Goal: Task Accomplishment & Management: Complete application form

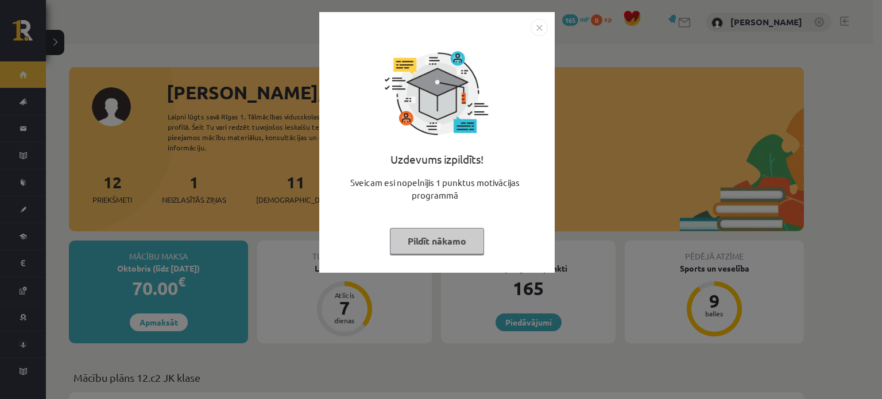
click at [537, 26] on img "Close" at bounding box center [538, 27] width 17 height 17
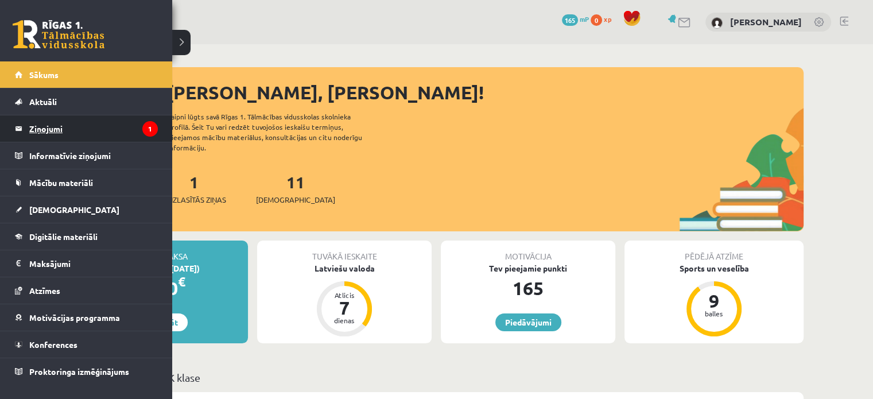
click at [36, 130] on legend "Ziņojumi 1" at bounding box center [93, 128] width 129 height 26
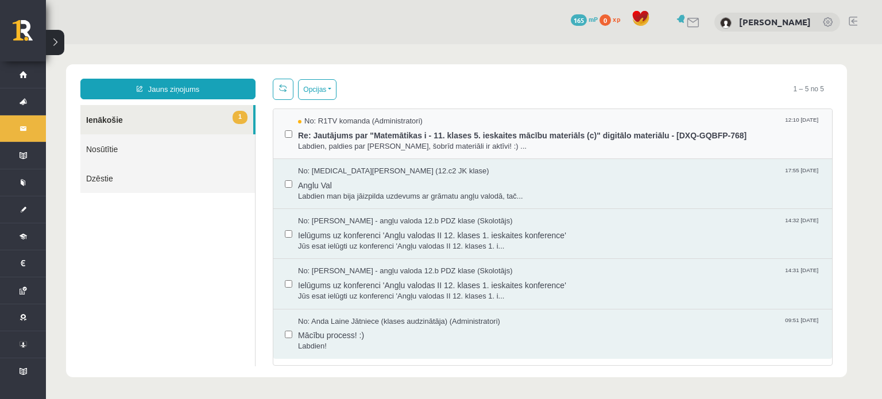
click at [351, 151] on div "No: R1TV komanda (Administratori) 12:10 [DATE] Re: Jautājums par "Matemātikas i…" at bounding box center [552, 134] width 559 height 50
click at [436, 149] on span "Labdien, paldies par [PERSON_NAME], šobrīd materiāli ir aktīvi! :) ..." at bounding box center [559, 146] width 522 height 11
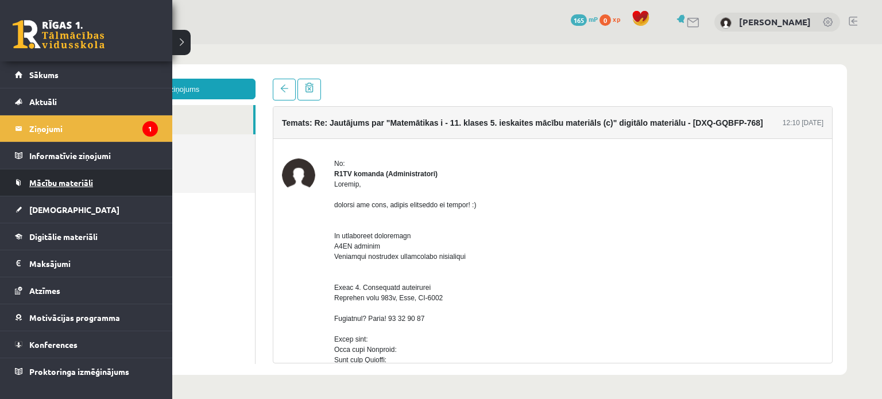
click at [59, 180] on span "Mācību materiāli" at bounding box center [61, 182] width 64 height 10
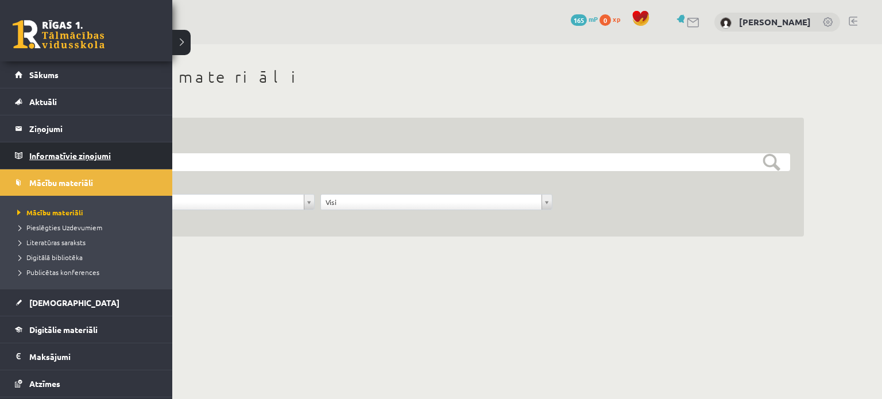
click at [26, 158] on link "Informatīvie ziņojumi 0" at bounding box center [86, 155] width 143 height 26
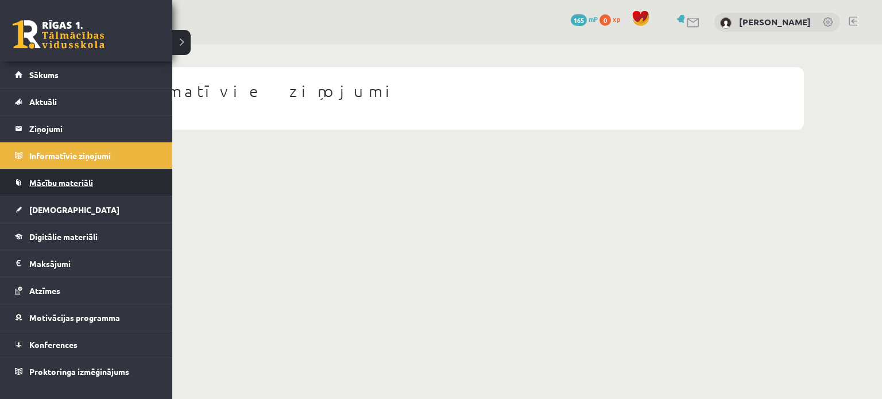
click at [64, 184] on span "Mācību materiāli" at bounding box center [61, 182] width 64 height 10
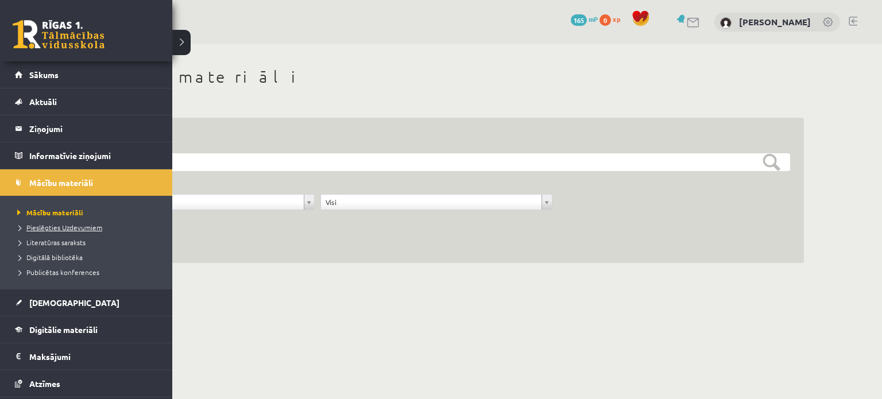
click at [39, 227] on span "Pieslēgties Uzdevumiem" at bounding box center [58, 227] width 88 height 9
click at [34, 230] on span "Pieslēgties Uzdevumiem" at bounding box center [61, 227] width 94 height 9
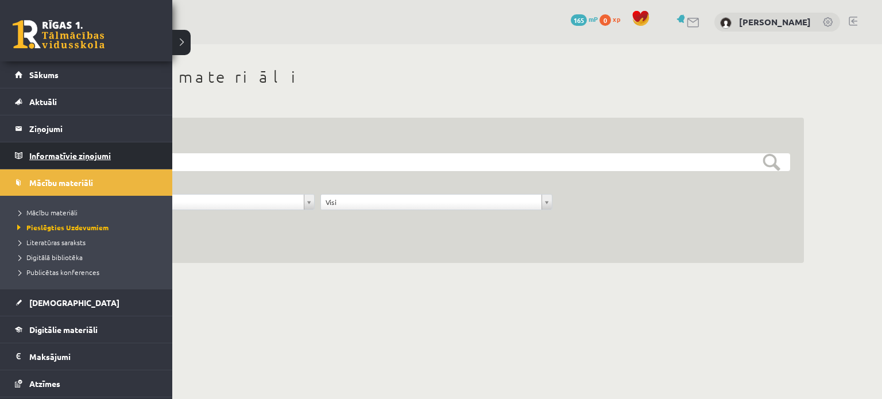
click at [34, 157] on legend "Informatīvie ziņojumi 0" at bounding box center [93, 155] width 129 height 26
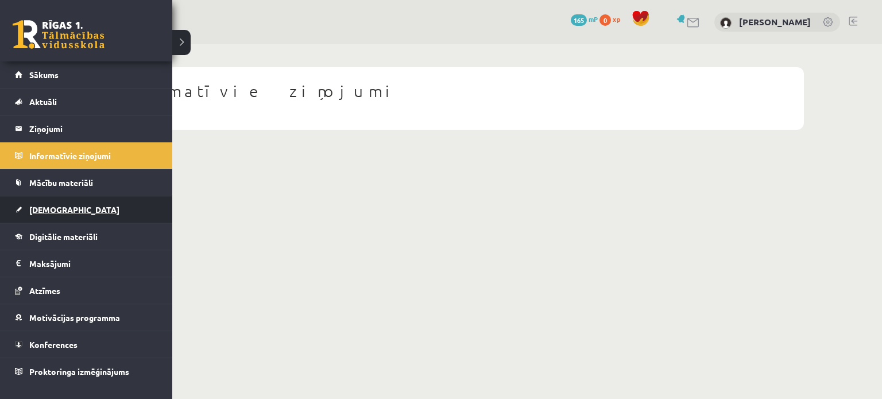
click at [23, 208] on link "[DEMOGRAPHIC_DATA]" at bounding box center [86, 209] width 143 height 26
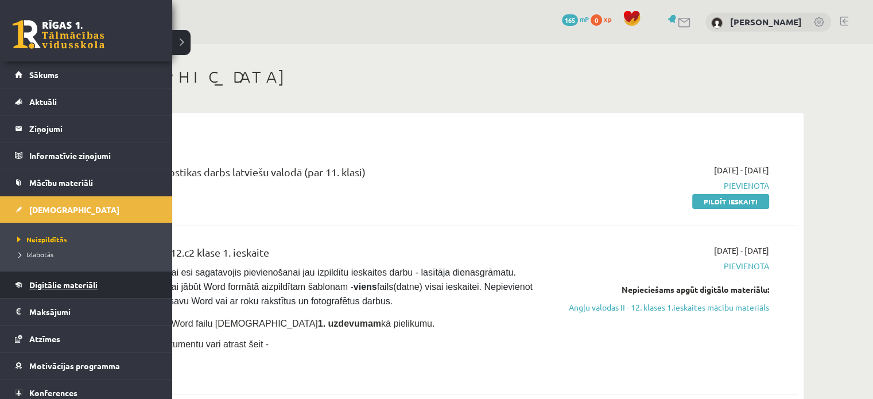
click at [22, 288] on link "Digitālie materiāli" at bounding box center [86, 285] width 143 height 26
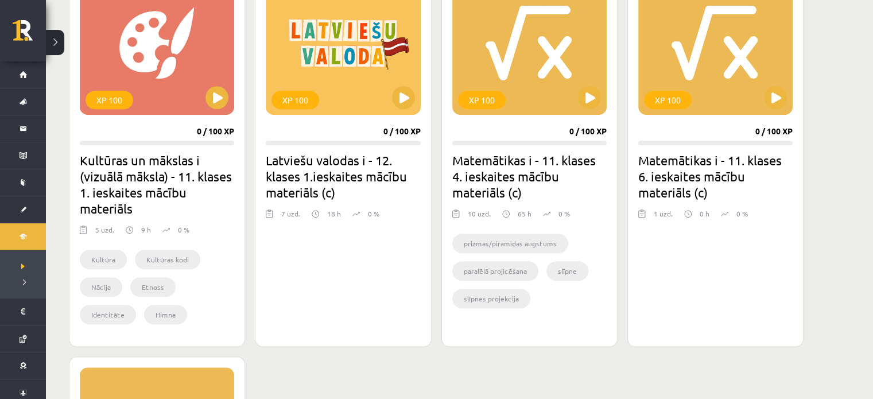
scroll to position [804, 0]
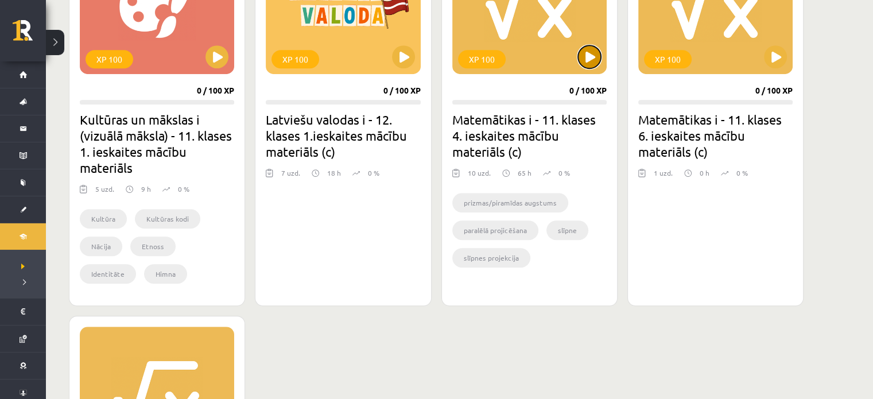
click at [589, 64] on button at bounding box center [589, 56] width 23 height 23
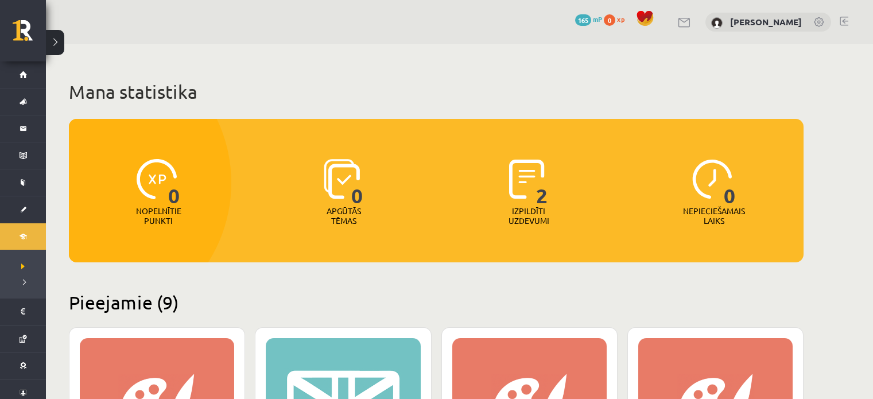
scroll to position [804, 0]
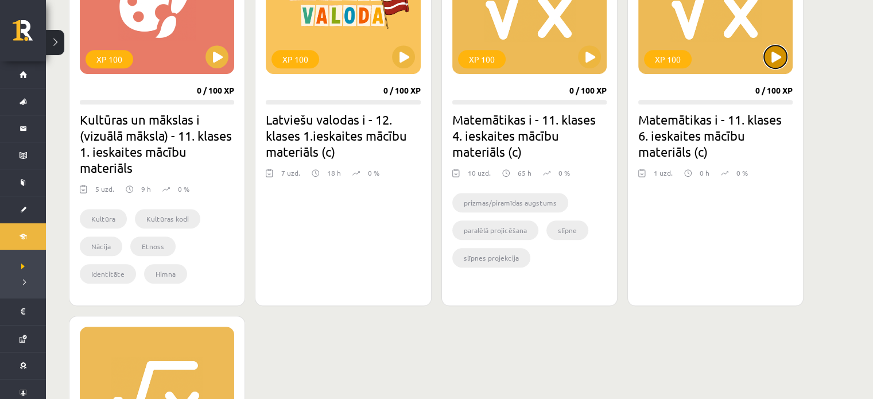
click at [778, 63] on button at bounding box center [775, 56] width 23 height 23
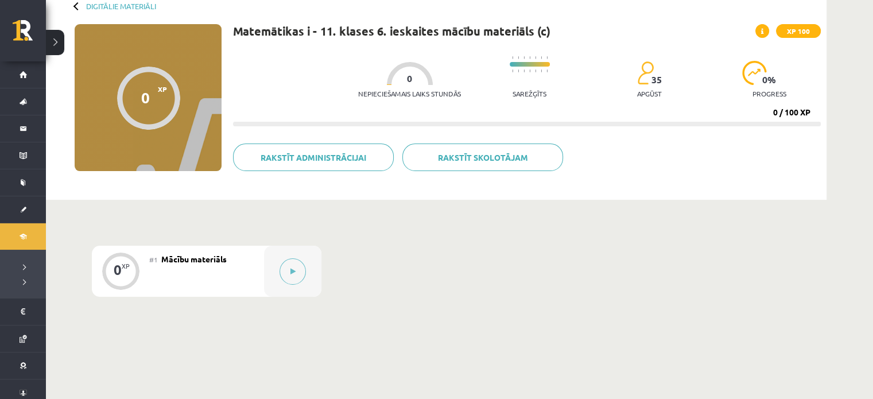
scroll to position [48, 0]
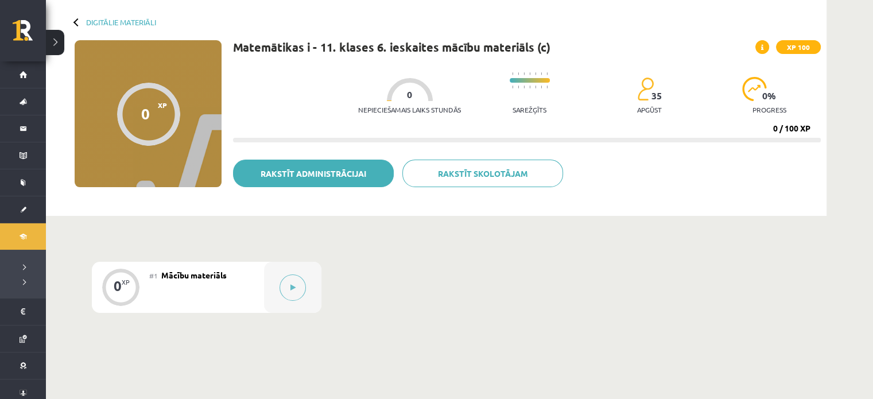
click at [319, 181] on link "Rakstīt administrācijai" at bounding box center [313, 174] width 161 height 28
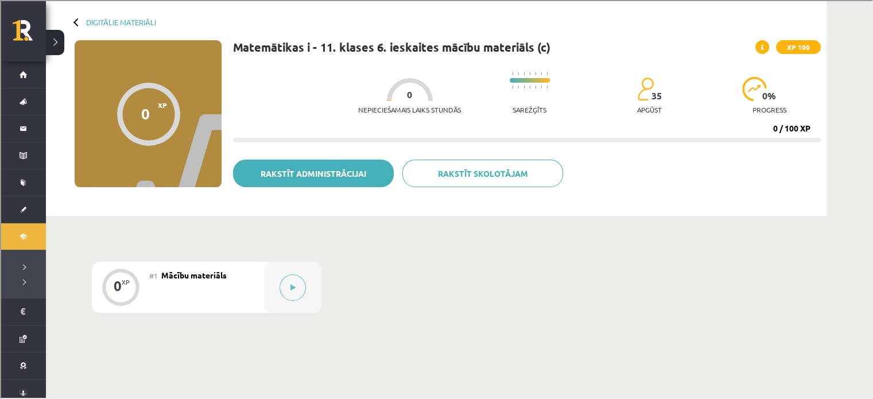
scroll to position [0, 0]
type input "**********"
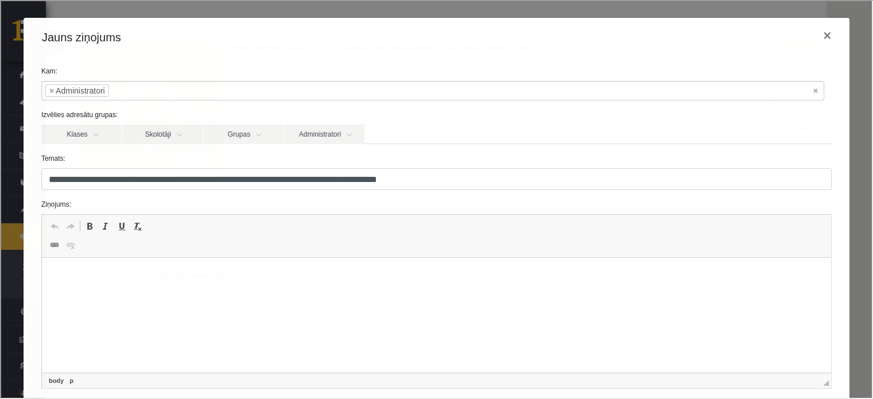
drag, startPoint x: 129, startPoint y: 277, endPoint x: 135, endPoint y: 263, distance: 15.4
click at [129, 278] on p "Editor, wiswyg-editor-47025074541920-1757442690-622" at bounding box center [436, 275] width 766 height 12
click at [12, 33] on div "**********" at bounding box center [435, 198] width 871 height 397
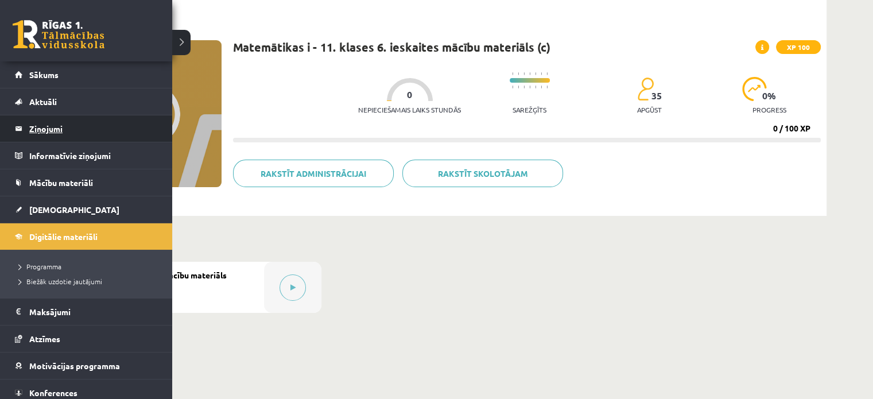
click at [44, 129] on legend "Ziņojumi 0" at bounding box center [93, 128] width 129 height 26
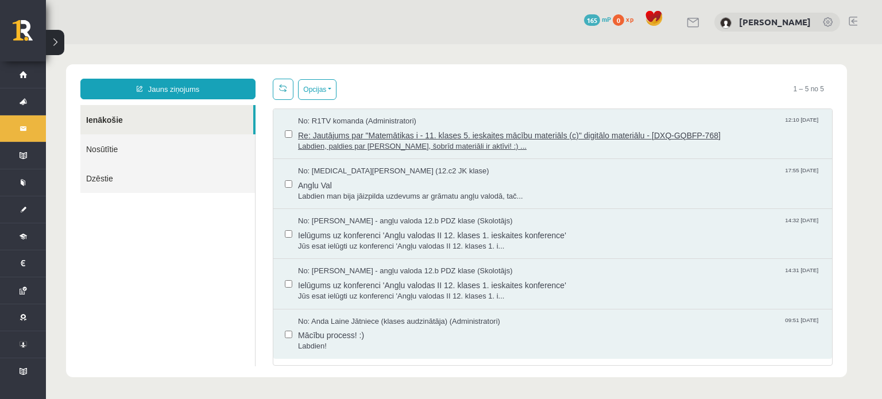
click at [390, 141] on span "Labdien, paldies par ziņu, šobrīd materiāli ir aktīvi! :) ..." at bounding box center [559, 146] width 522 height 11
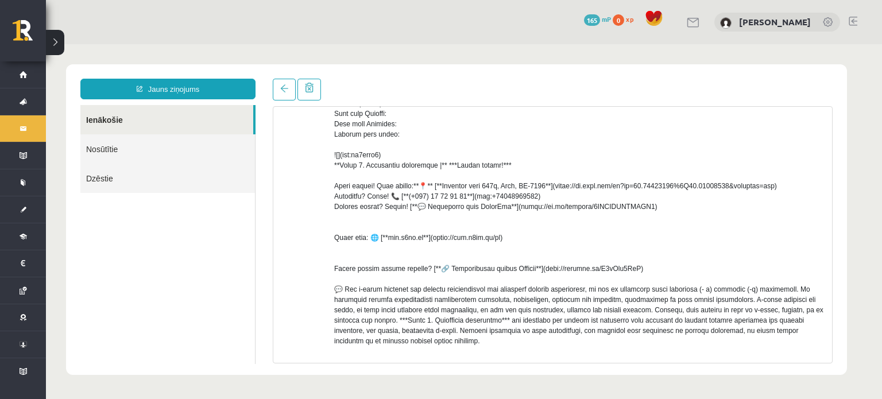
scroll to position [46, 0]
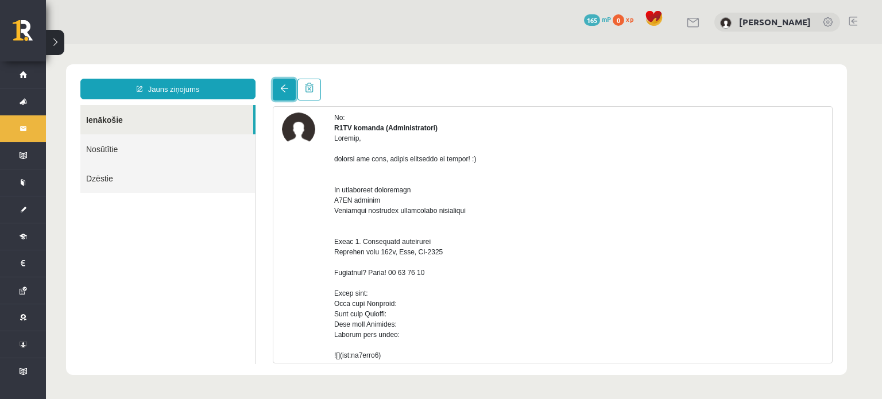
click at [278, 90] on link at bounding box center [284, 90] width 23 height 22
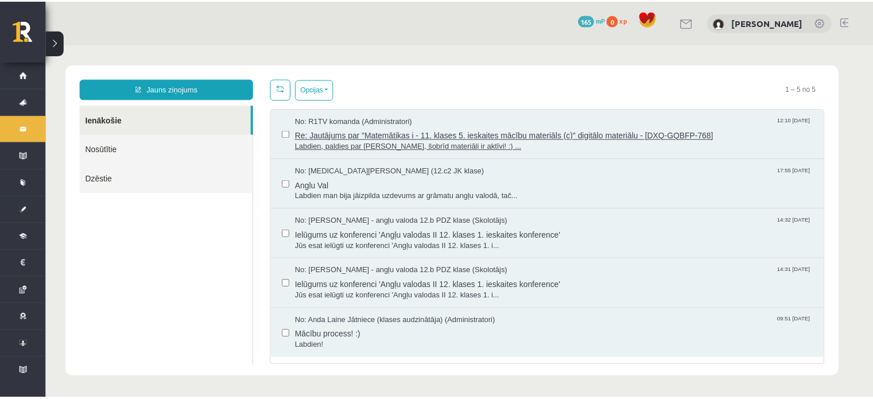
scroll to position [0, 0]
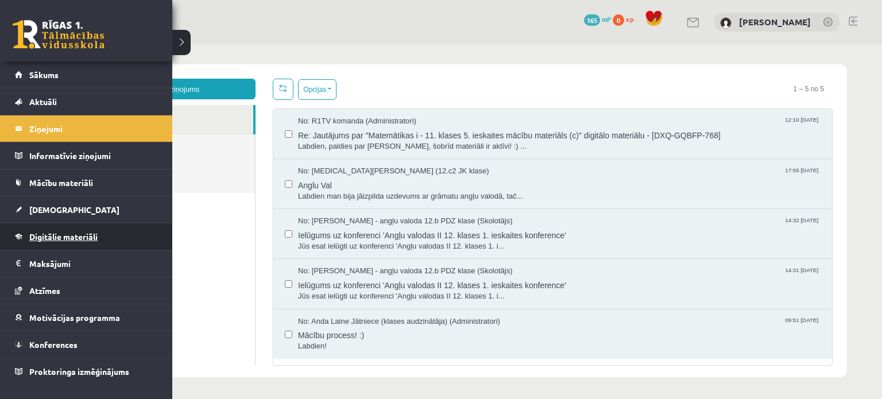
click at [49, 244] on link "Digitālie materiāli" at bounding box center [86, 236] width 143 height 26
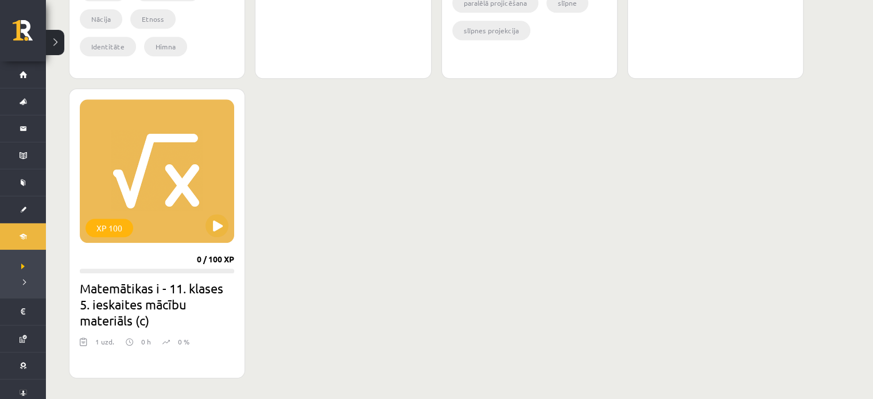
scroll to position [1033, 0]
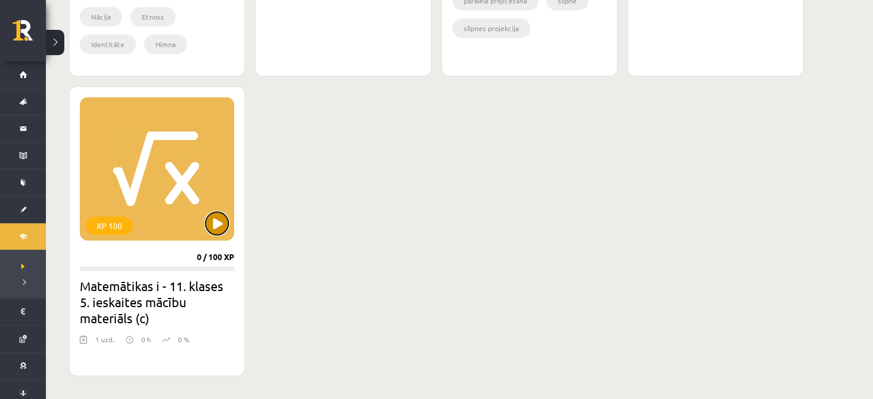
click at [209, 227] on button at bounding box center [217, 223] width 23 height 23
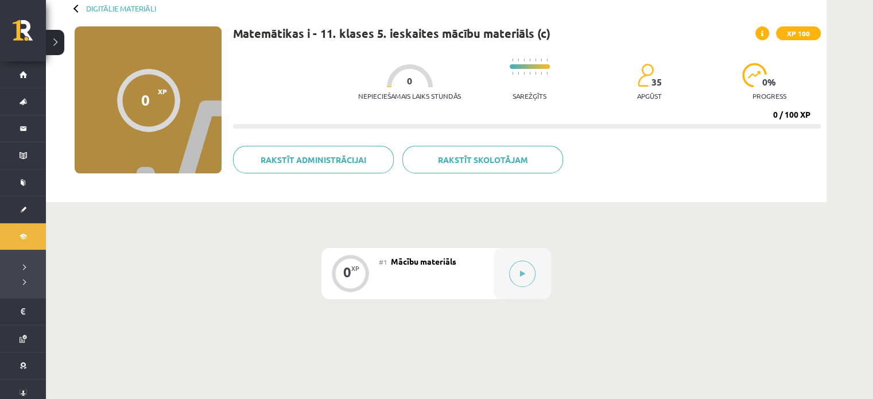
scroll to position [48, 0]
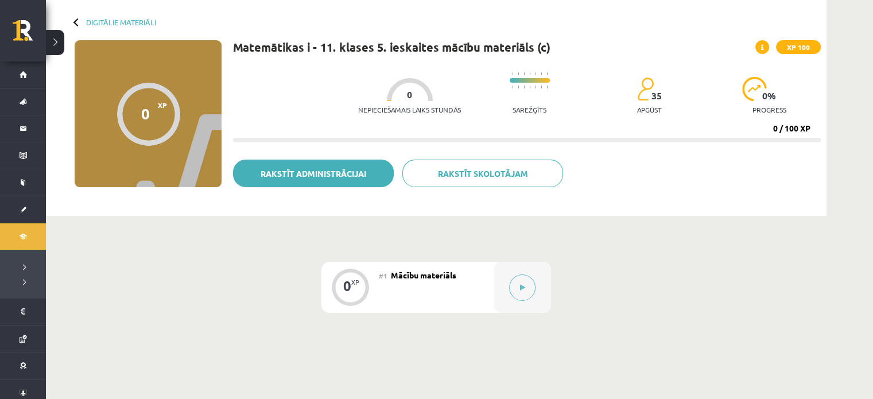
click at [271, 176] on link "Rakstīt administrācijai" at bounding box center [313, 174] width 161 height 28
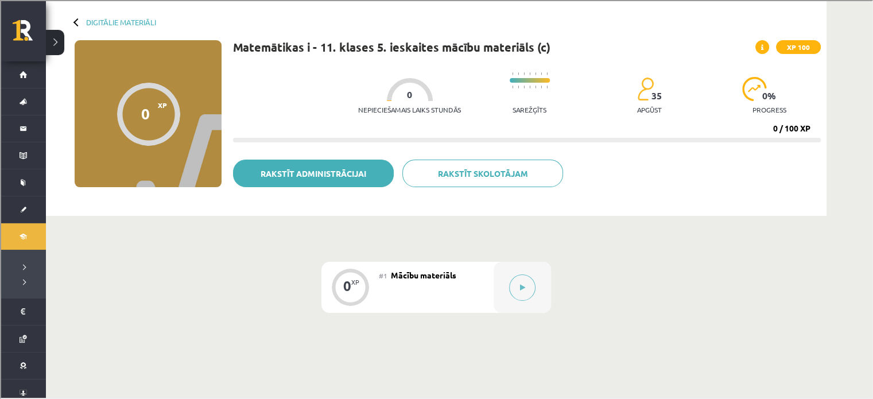
type input "**********"
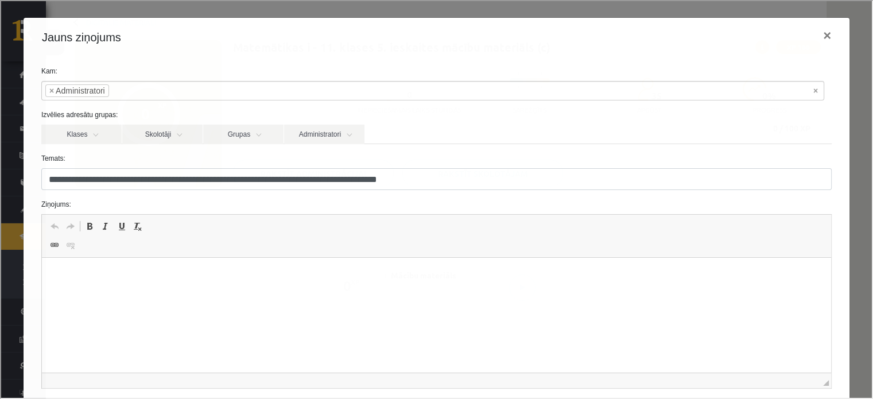
scroll to position [0, 0]
drag, startPoint x: 101, startPoint y: 275, endPoint x: 172, endPoint y: 487, distance: 223.8
click at [101, 275] on p "Editor, wiswyg-editor-47024909155080-1757442750-685" at bounding box center [436, 275] width 766 height 12
click at [171, 270] on p "Editor, wiswyg-editor-47024909155080-1757442750-685" at bounding box center [436, 275] width 766 height 12
click at [88, 276] on p "**********" at bounding box center [432, 275] width 759 height 12
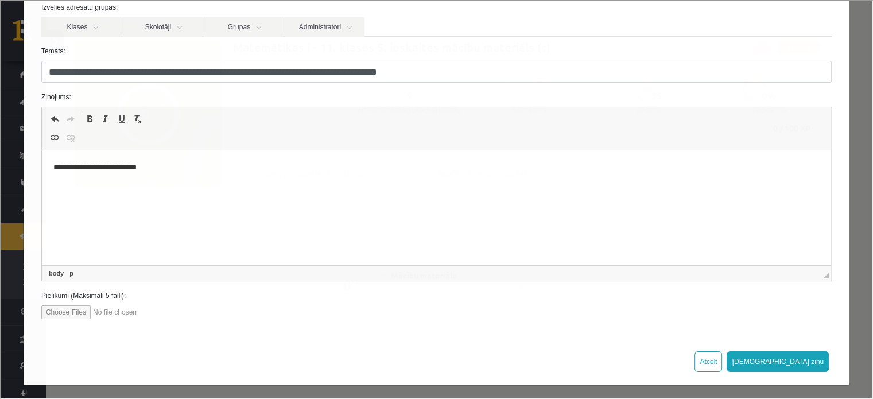
scroll to position [109, 0]
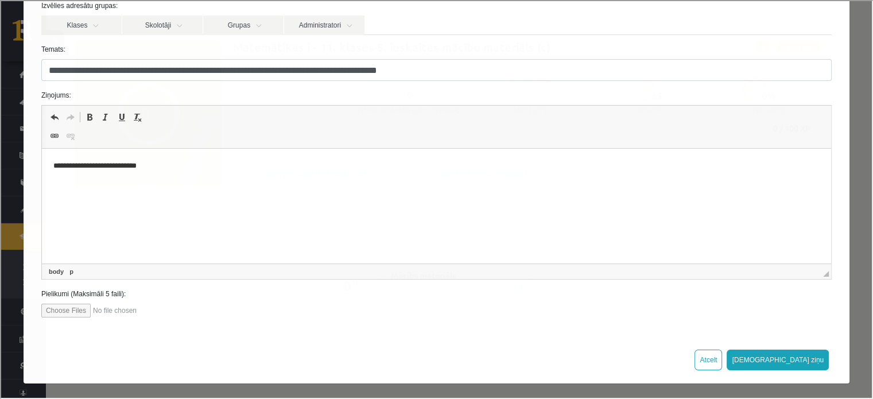
click at [311, 182] on html "**********" at bounding box center [435, 166] width 789 height 35
click at [721, 351] on button "Atcelt" at bounding box center [707, 358] width 28 height 21
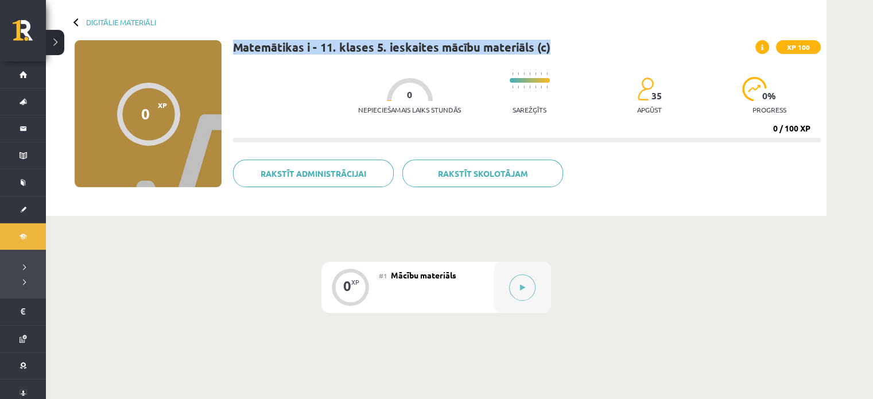
drag, startPoint x: 232, startPoint y: 48, endPoint x: 582, endPoint y: 54, distance: 349.7
click at [582, 54] on div "Matemātikas i - 11. klases 5. ieskaites mācību materiāls (c) XP 100 Nepieciešam…" at bounding box center [527, 125] width 588 height 170
copy h1 "Matemātikas i - 11. klases 5. ieskaites mācību materiāls (c)"
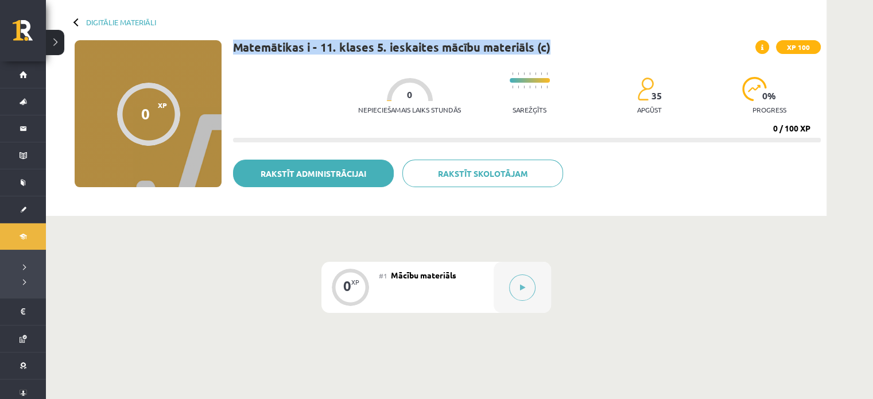
click at [362, 176] on link "Rakstīt administrācijai" at bounding box center [313, 174] width 161 height 28
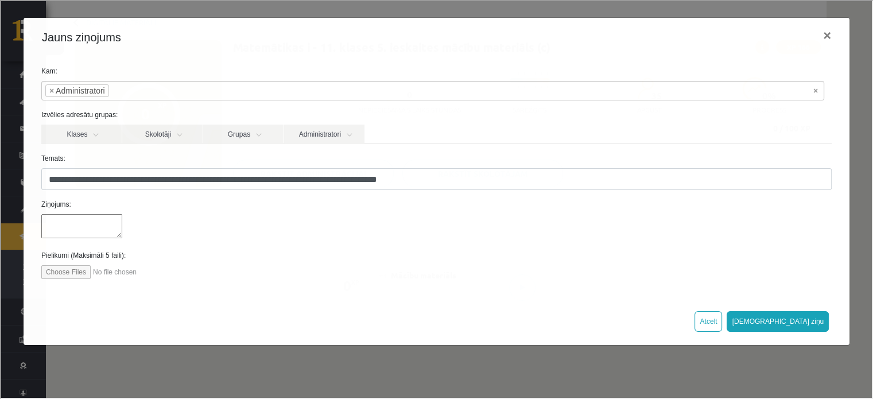
scroll to position [0, 0]
click at [85, 217] on textarea at bounding box center [80, 225] width 81 height 24
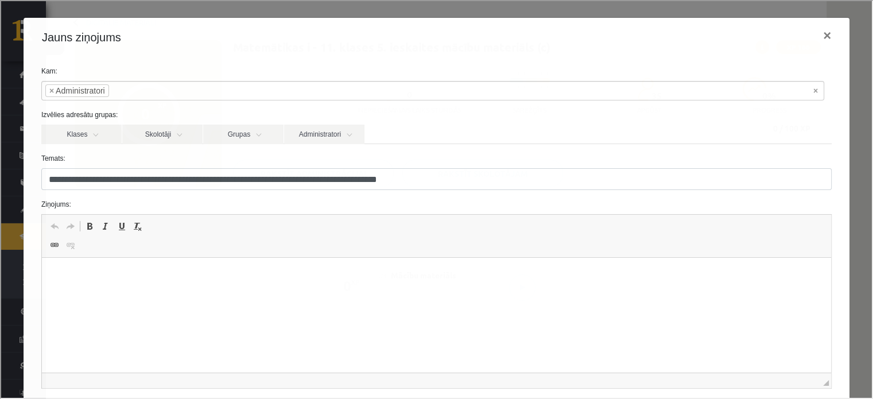
click at [138, 273] on p "Editor, wiswyg-editor-47024964596520-1757442788-430" at bounding box center [436, 275] width 766 height 12
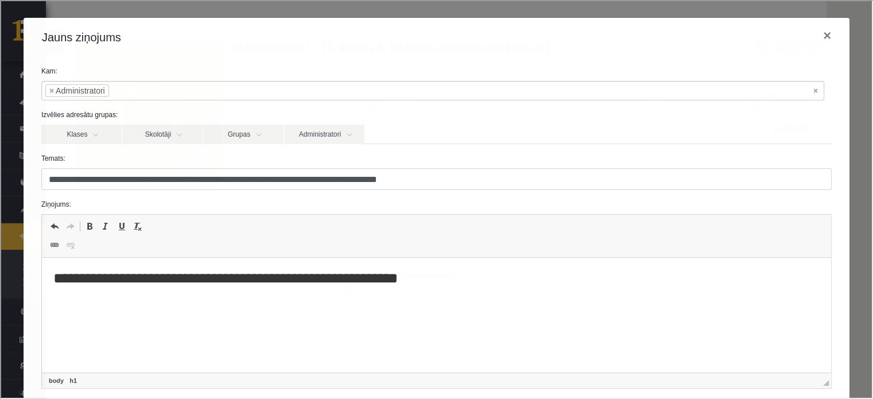
click at [49, 279] on html "**********" at bounding box center [435, 278] width 789 height 41
paste body "Editor, wiswyg-editor-47024964596520-1757442788-430"
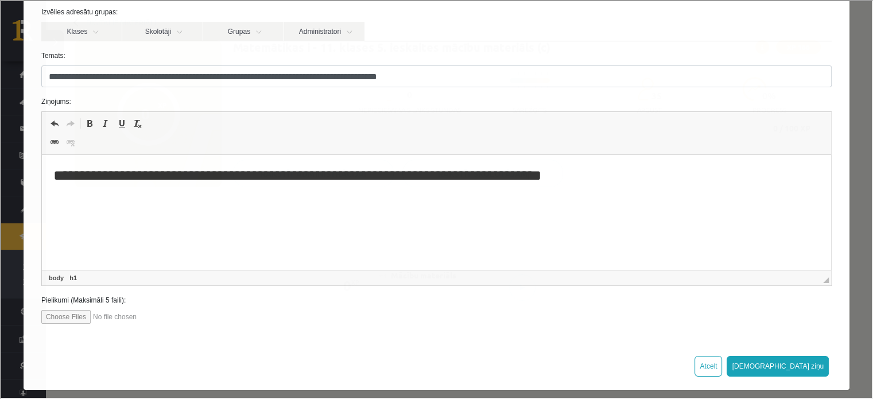
scroll to position [109, 0]
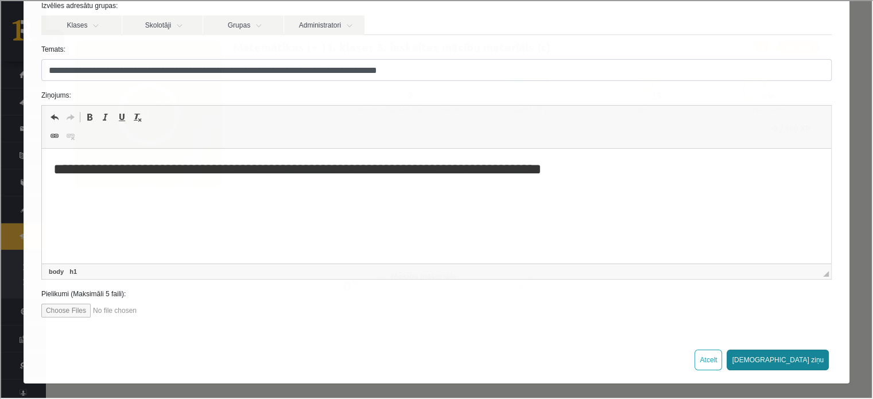
click at [805, 360] on button "[DEMOGRAPHIC_DATA] ziņu" at bounding box center [777, 358] width 102 height 21
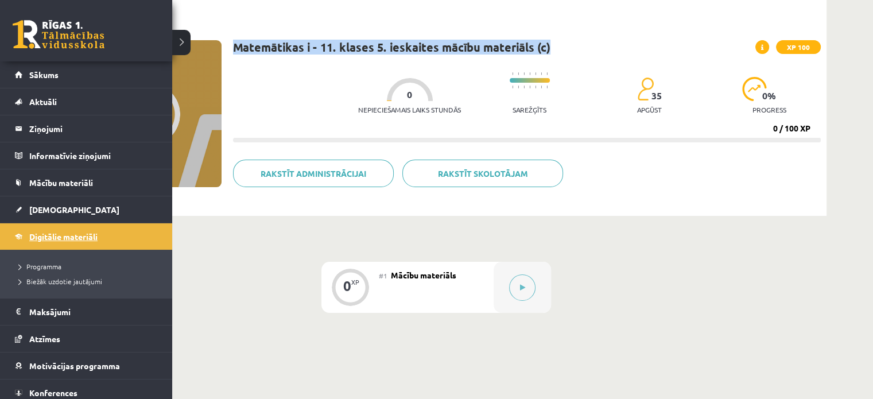
click at [41, 235] on span "Digitālie materiāli" at bounding box center [63, 236] width 68 height 10
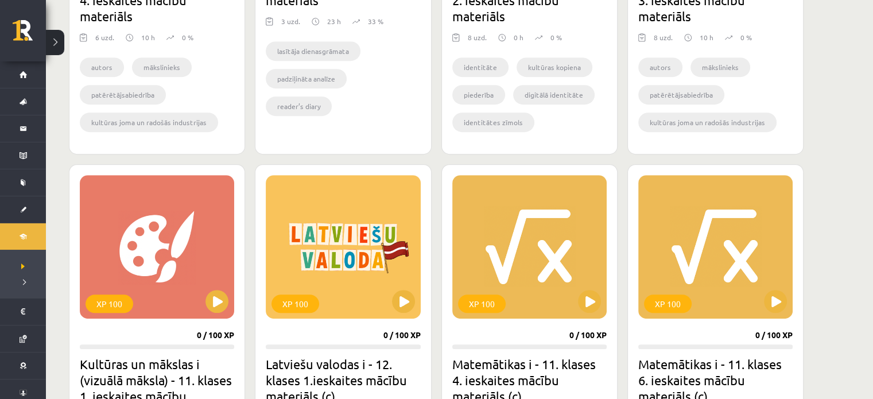
scroll to position [804, 0]
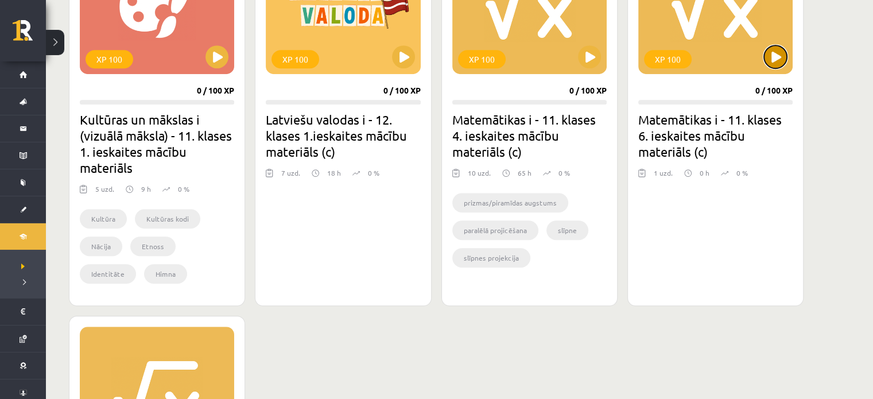
click at [776, 61] on button at bounding box center [775, 56] width 23 height 23
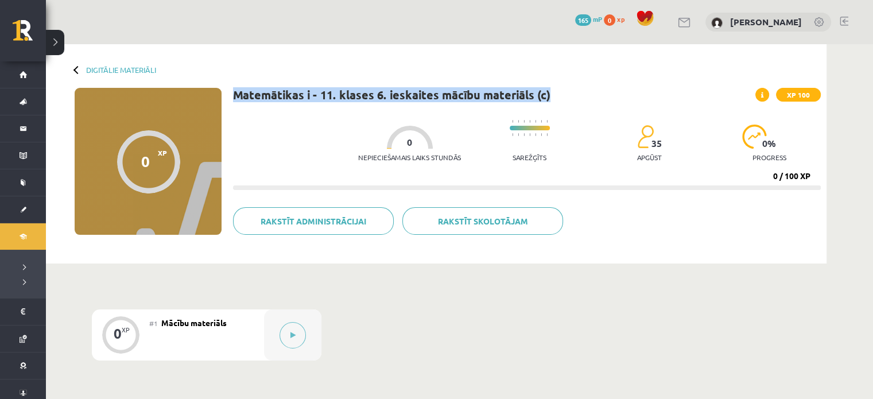
drag, startPoint x: 234, startPoint y: 98, endPoint x: 546, endPoint y: 97, distance: 312.3
click at [552, 97] on div "Matemātikas i - 11. klases 6. ieskaites mācību materiāls (c) XP 100" at bounding box center [527, 95] width 588 height 14
copy h1 "Matemātikas i - 11. klases 6. ieskaites mācību materiāls (c)"
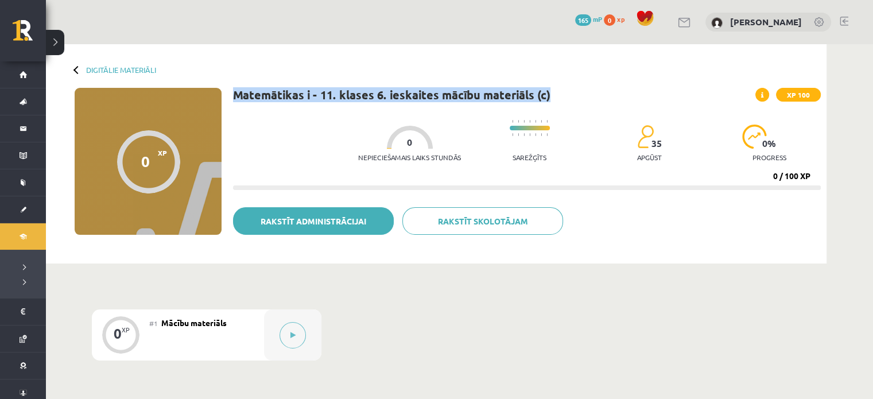
click at [341, 227] on link "Rakstīt administrācijai" at bounding box center [313, 221] width 161 height 28
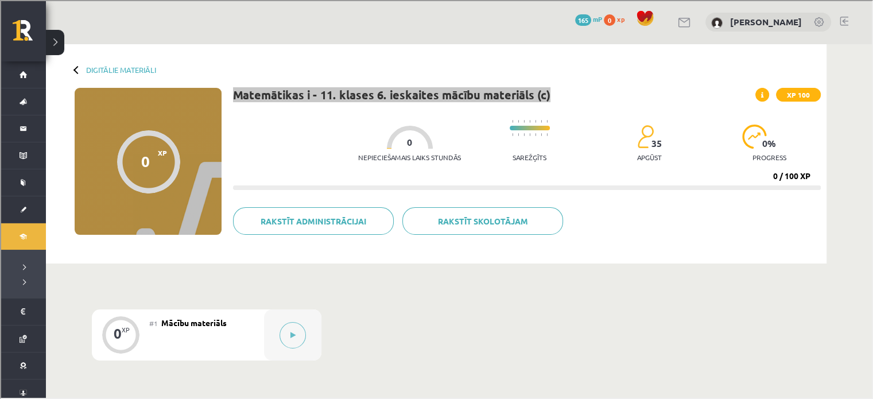
type input "**********"
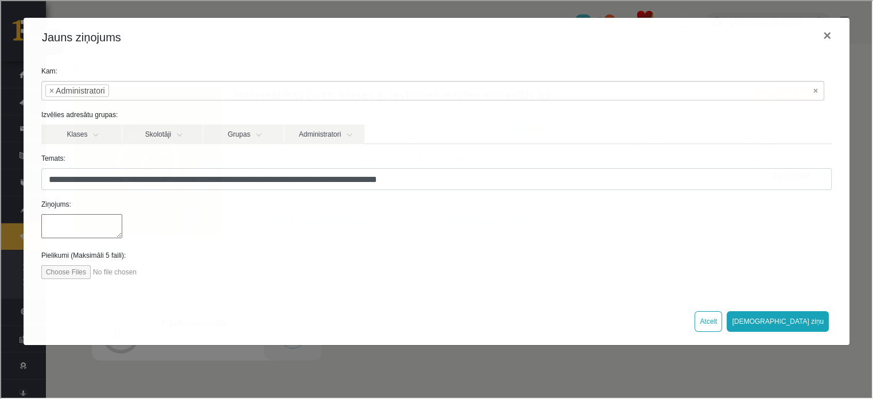
click at [98, 222] on textarea at bounding box center [80, 225] width 81 height 24
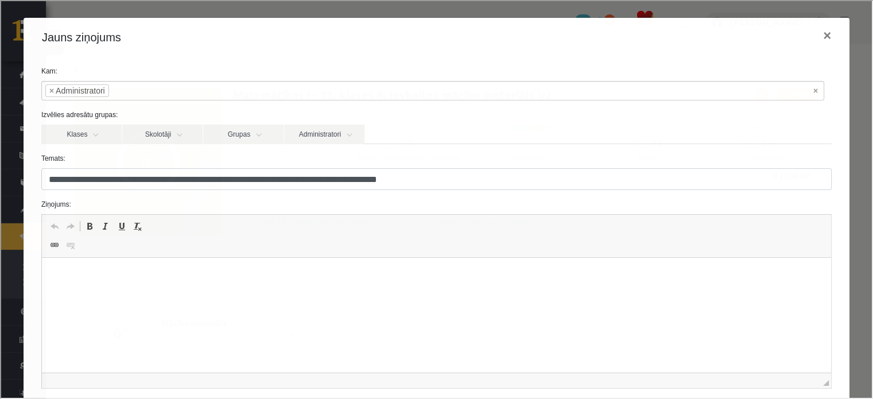
click at [111, 286] on html at bounding box center [435, 275] width 789 height 35
click at [112, 277] on p "**" at bounding box center [432, 275] width 759 height 12
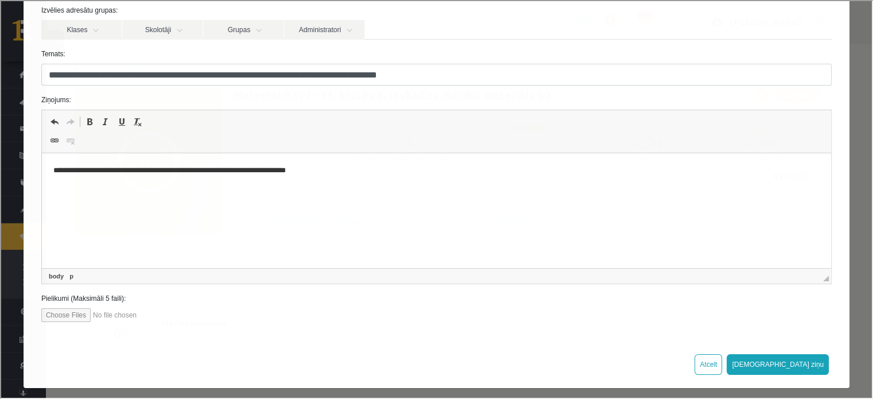
scroll to position [109, 0]
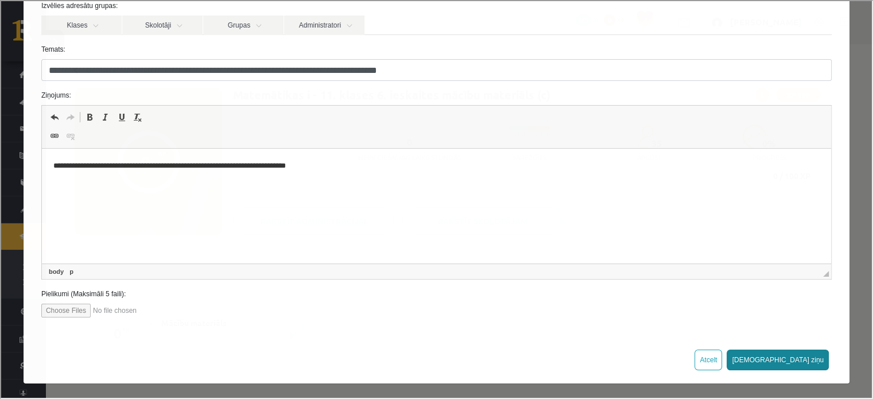
click at [798, 351] on button "[DEMOGRAPHIC_DATA] ziņu" at bounding box center [777, 358] width 102 height 21
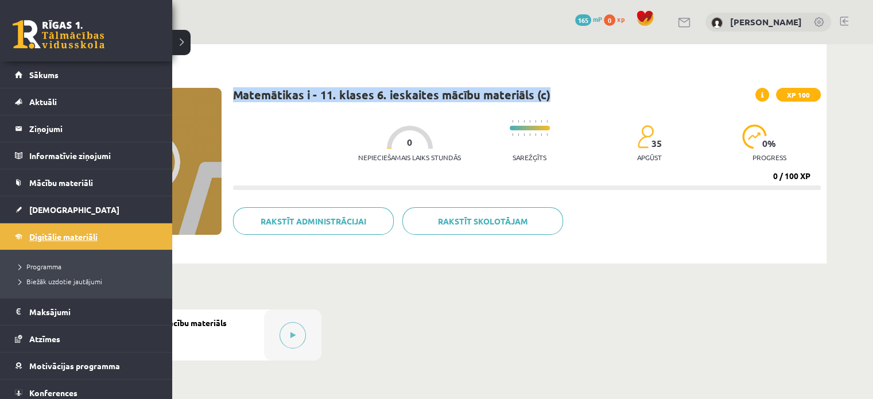
click at [38, 237] on span "Digitālie materiāli" at bounding box center [63, 236] width 68 height 10
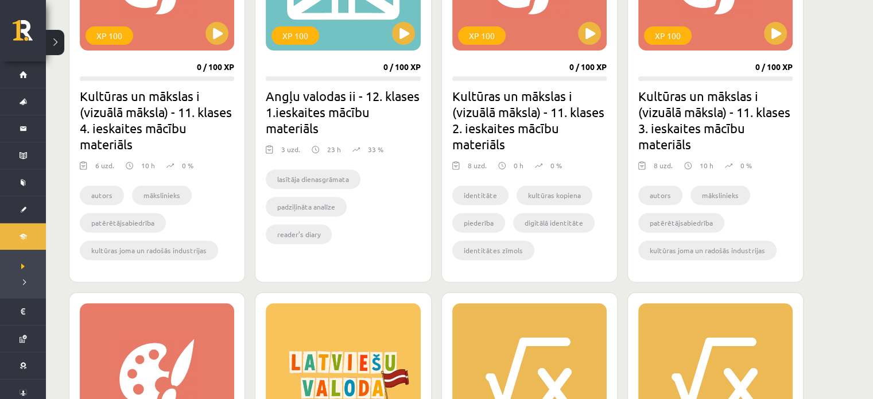
scroll to position [344, 0]
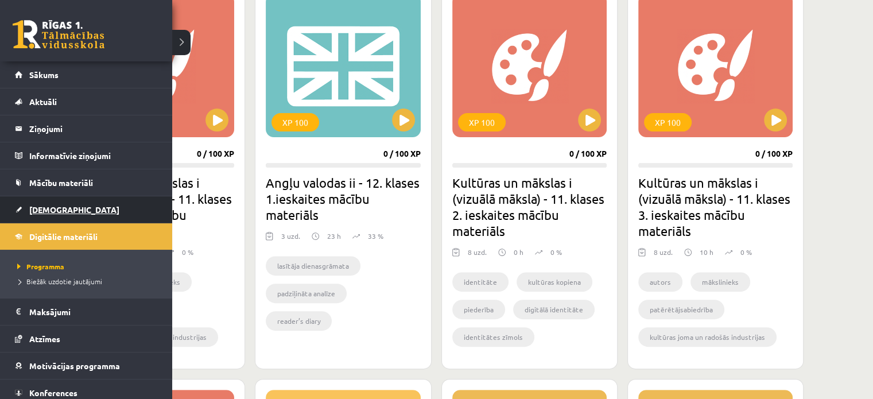
click at [47, 204] on span "[DEMOGRAPHIC_DATA]" at bounding box center [74, 209] width 90 height 10
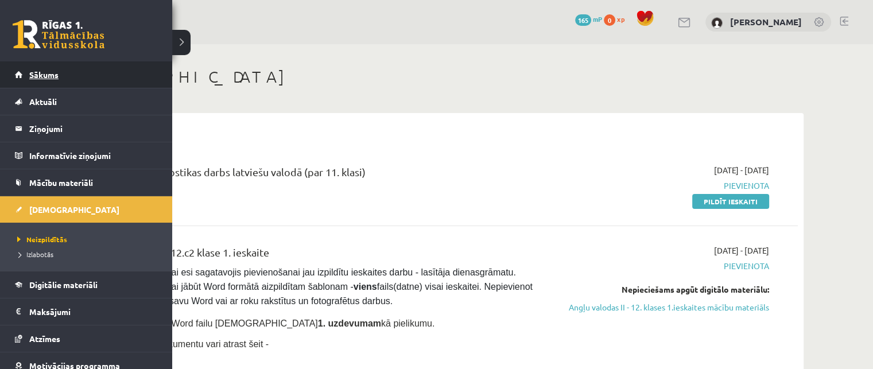
click at [46, 75] on span "Sākums" at bounding box center [43, 74] width 29 height 10
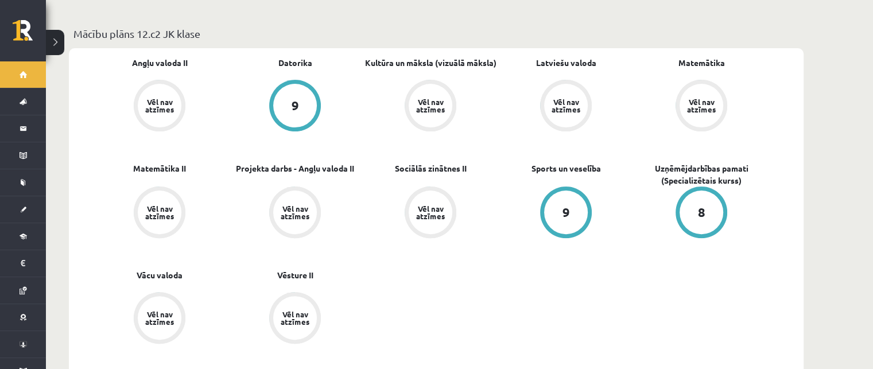
scroll to position [344, 0]
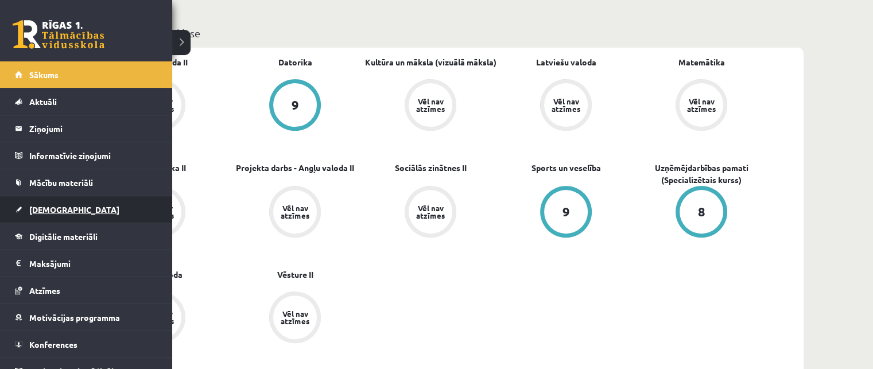
click at [57, 207] on span "[DEMOGRAPHIC_DATA]" at bounding box center [74, 209] width 90 height 10
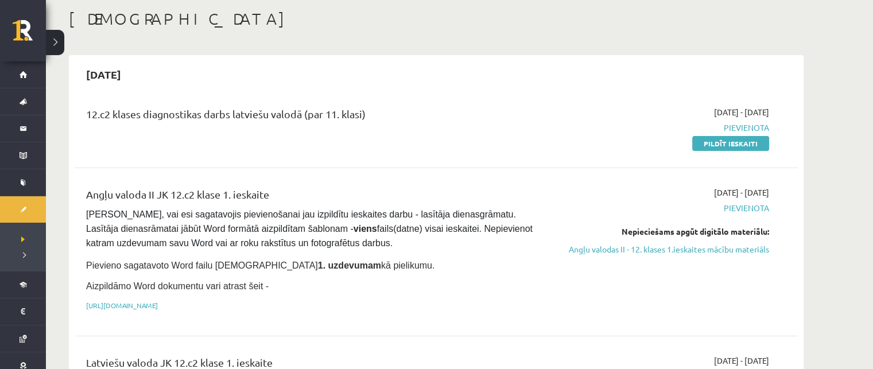
scroll to position [57, 0]
drag, startPoint x: 90, startPoint y: 117, endPoint x: 370, endPoint y: 106, distance: 280.3
click at [370, 107] on div "12.c2 klases diagnostikas darbs latviešu valodā (par 11. klasi)" at bounding box center [310, 117] width 449 height 21
click at [568, 123] on span "Pievienota" at bounding box center [661, 128] width 216 height 12
drag, startPoint x: 706, startPoint y: 140, endPoint x: 526, endPoint y: 4, distance: 225.4
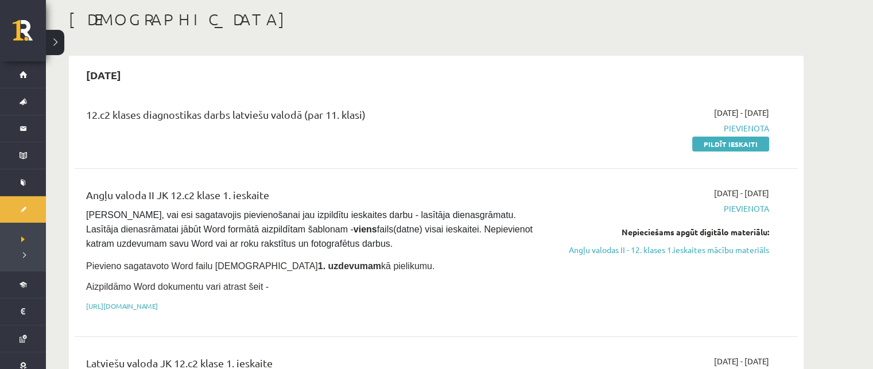
click at [706, 140] on link "Pildīt ieskaiti" at bounding box center [730, 144] width 77 height 15
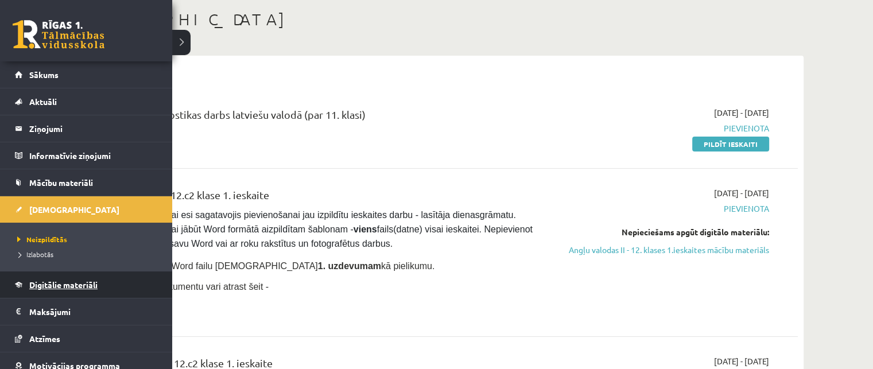
click at [46, 280] on span "Digitālie materiāli" at bounding box center [63, 285] width 68 height 10
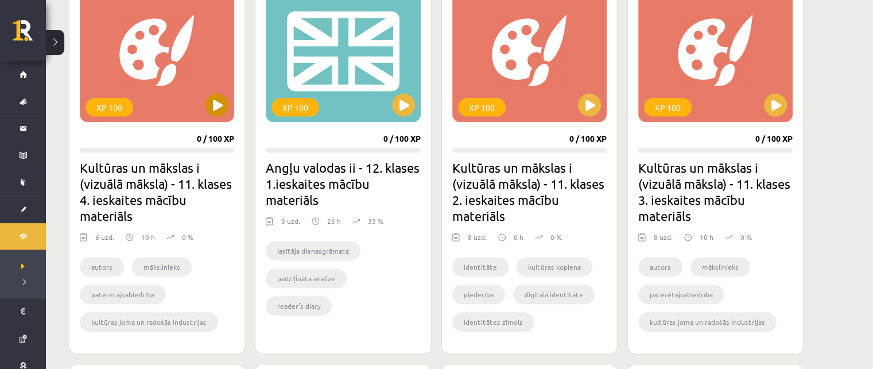
scroll to position [402, 0]
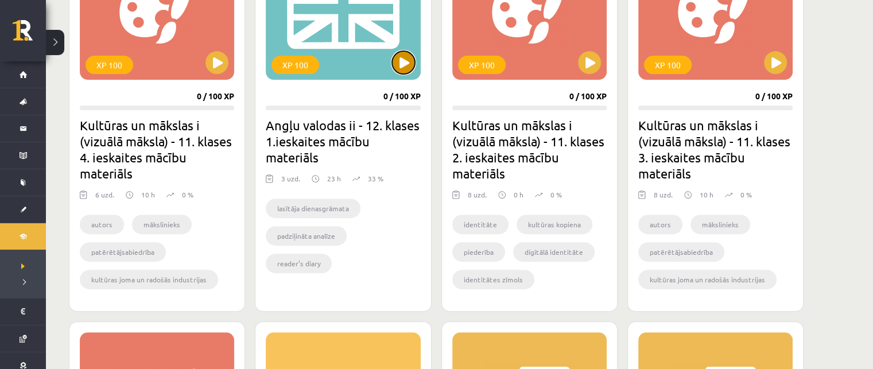
click at [398, 64] on button at bounding box center [403, 62] width 23 height 23
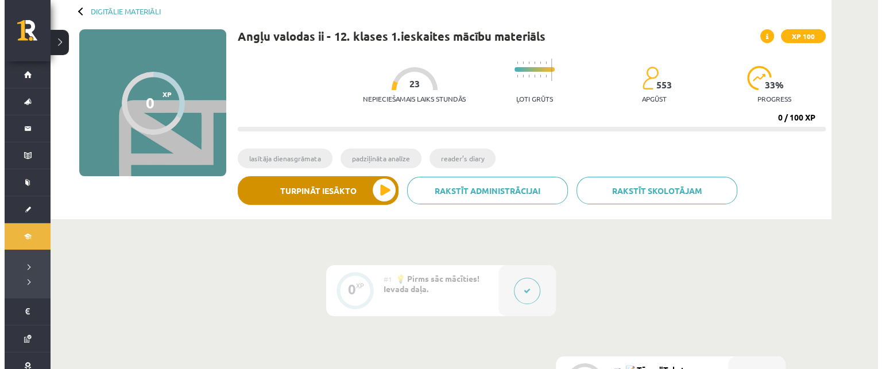
scroll to position [57, 0]
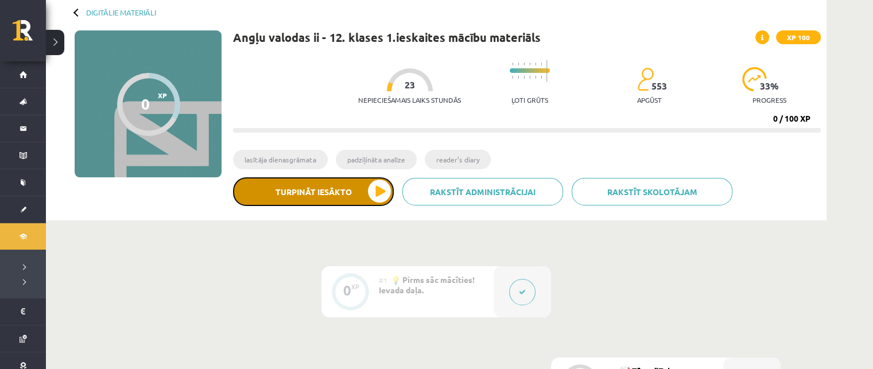
click at [377, 185] on button "Turpināt iesākto" at bounding box center [313, 191] width 161 height 29
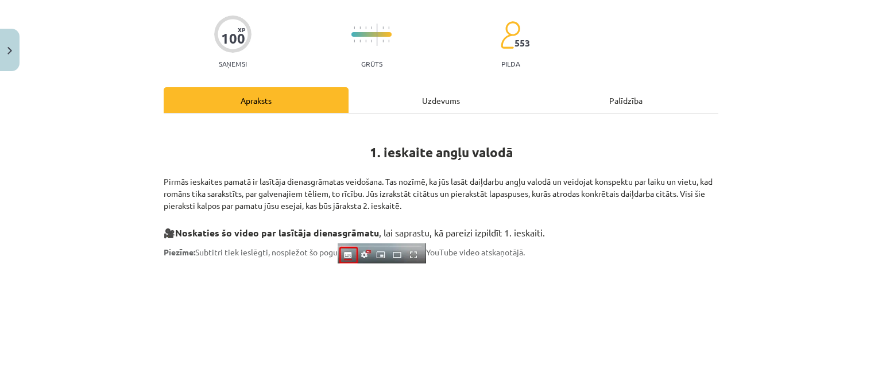
scroll to position [0, 0]
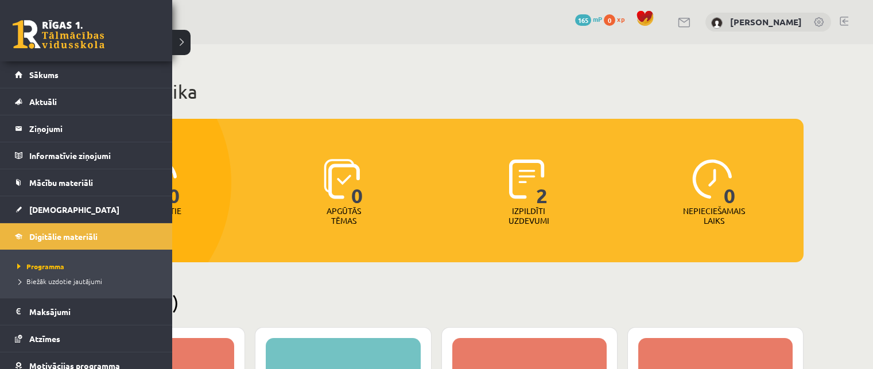
scroll to position [402, 0]
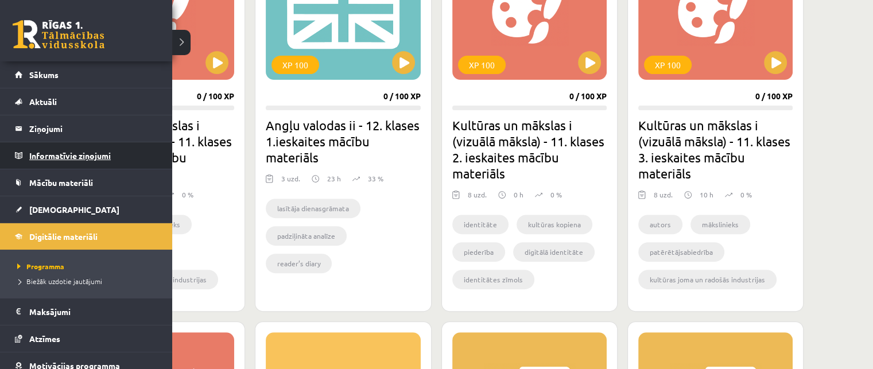
click at [40, 148] on legend "Informatīvie ziņojumi 0" at bounding box center [93, 155] width 129 height 26
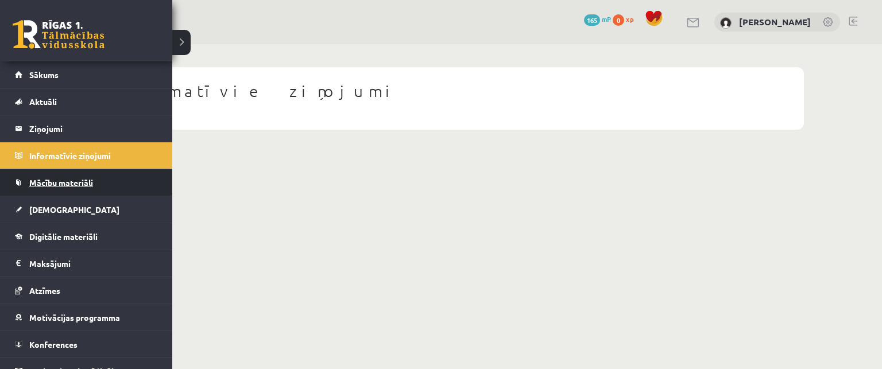
click at [32, 185] on span "Mācību materiāli" at bounding box center [61, 182] width 64 height 10
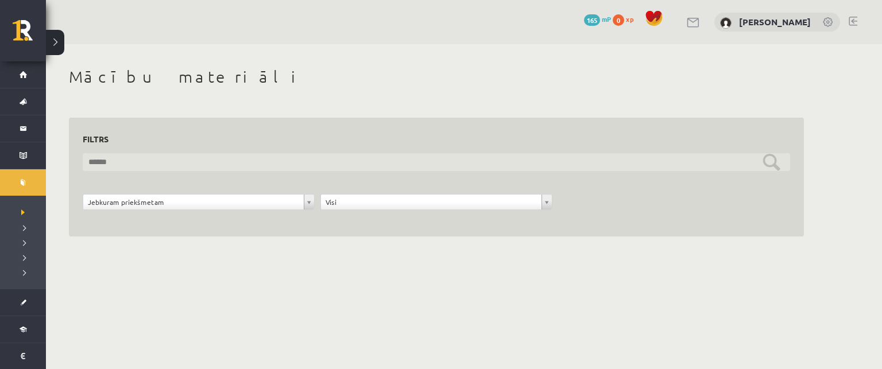
click at [245, 158] on input "text" at bounding box center [436, 162] width 707 height 18
click at [226, 160] on input "text" at bounding box center [436, 162] width 707 height 18
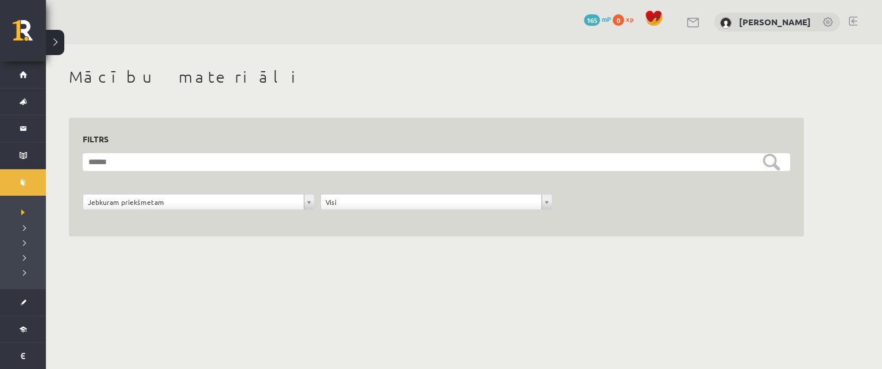
click at [235, 114] on div "**********" at bounding box center [436, 170] width 735 height 133
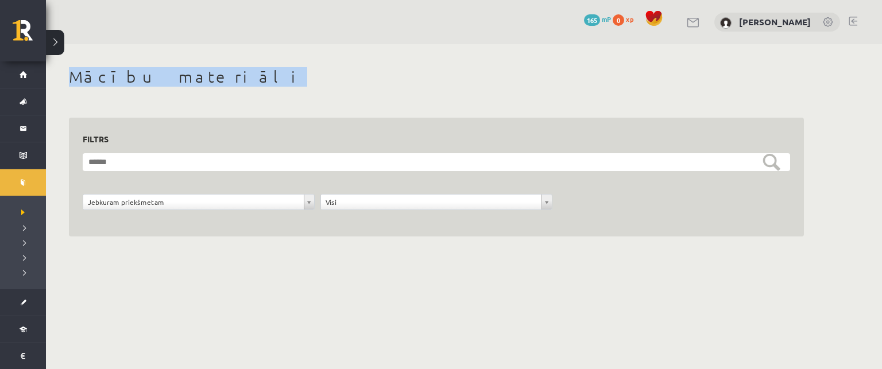
drag, startPoint x: 69, startPoint y: 76, endPoint x: 220, endPoint y: 87, distance: 151.4
click at [220, 87] on div "Mācību materiāli" at bounding box center [436, 78] width 735 height 23
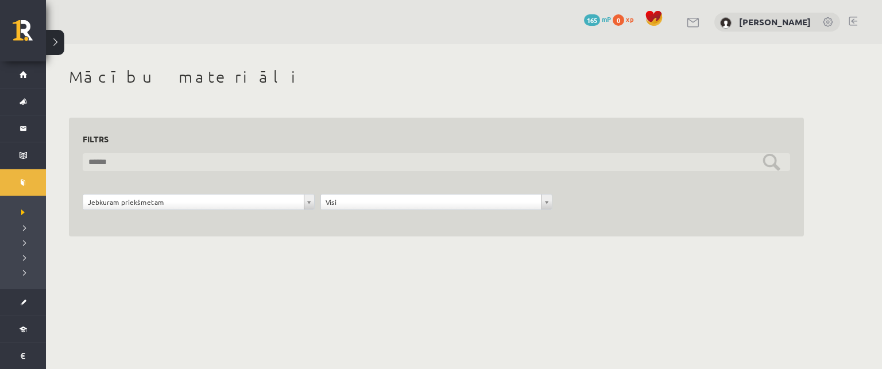
click at [135, 158] on input "text" at bounding box center [436, 162] width 707 height 18
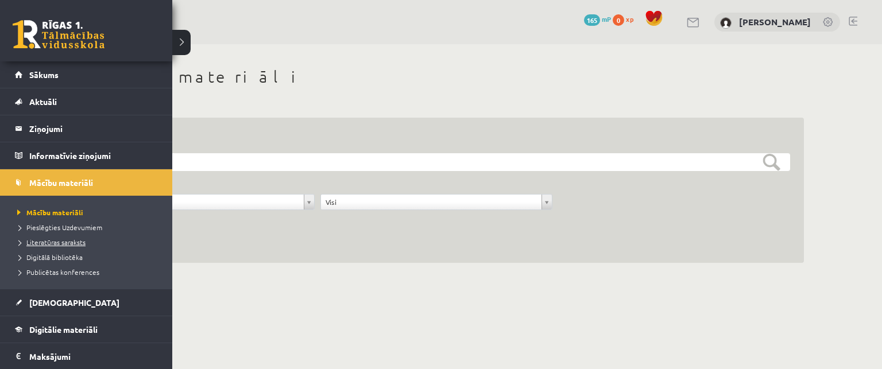
click at [51, 242] on span "Literatūras saraksts" at bounding box center [49, 242] width 71 height 9
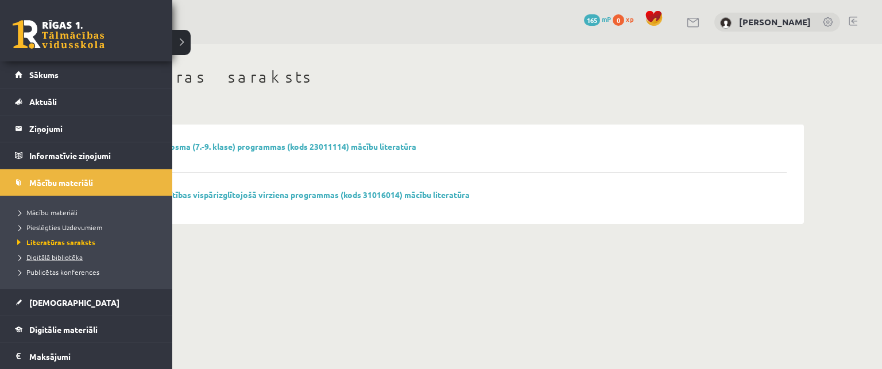
click at [38, 257] on span "Digitālā bibliotēka" at bounding box center [48, 257] width 68 height 9
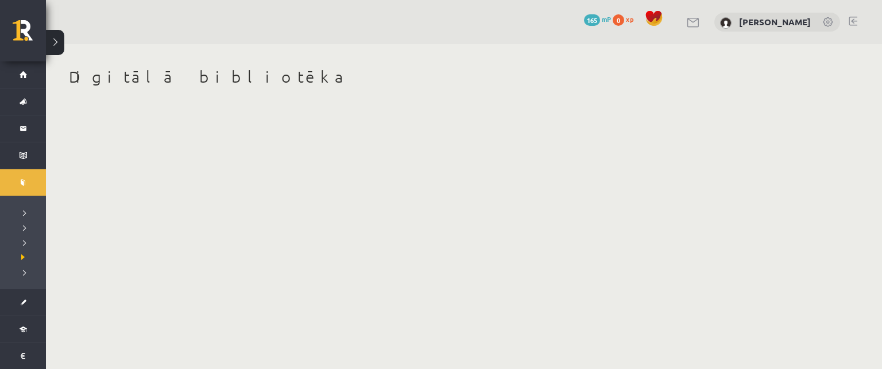
click at [152, 104] on div "Digitālā bibliotēka" at bounding box center [436, 85] width 781 height 83
click at [145, 110] on div "Digitālā bibliotēka" at bounding box center [436, 85] width 781 height 83
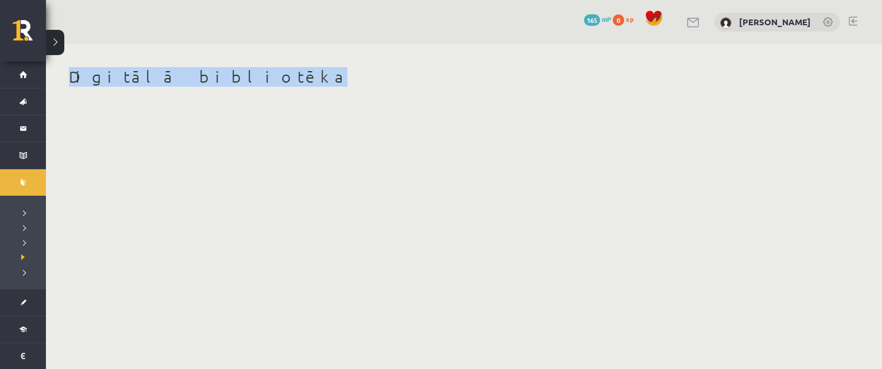
drag, startPoint x: 68, startPoint y: 76, endPoint x: 268, endPoint y: 64, distance: 200.1
click at [268, 64] on div "Digitālā bibliotēka" at bounding box center [436, 85] width 781 height 83
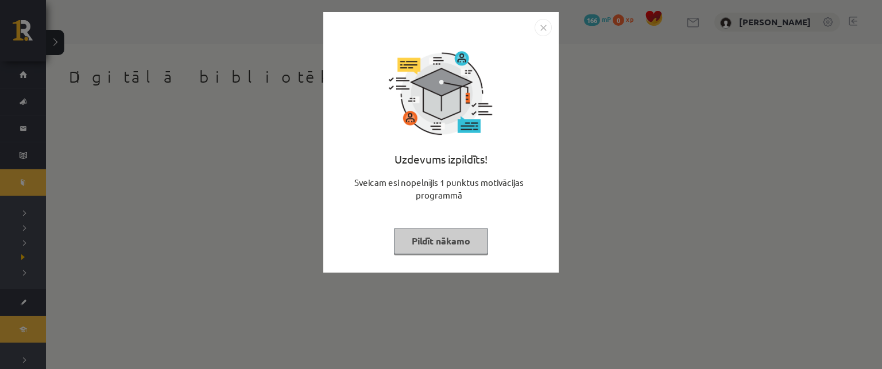
click at [431, 238] on button "Pildīt nākamo" at bounding box center [441, 241] width 94 height 26
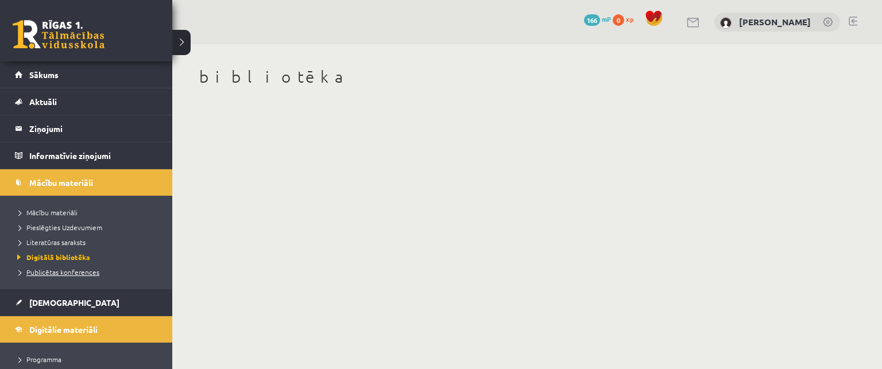
click at [55, 272] on span "Publicētas konferences" at bounding box center [56, 272] width 85 height 9
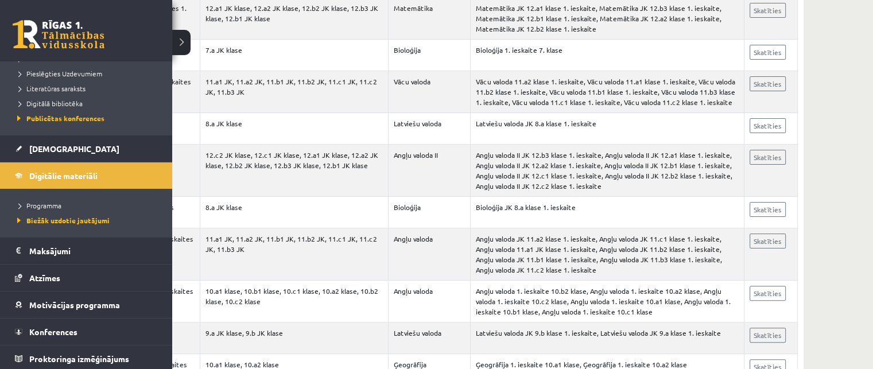
scroll to position [155, 0]
click at [42, 200] on span "Programma" at bounding box center [37, 204] width 47 height 9
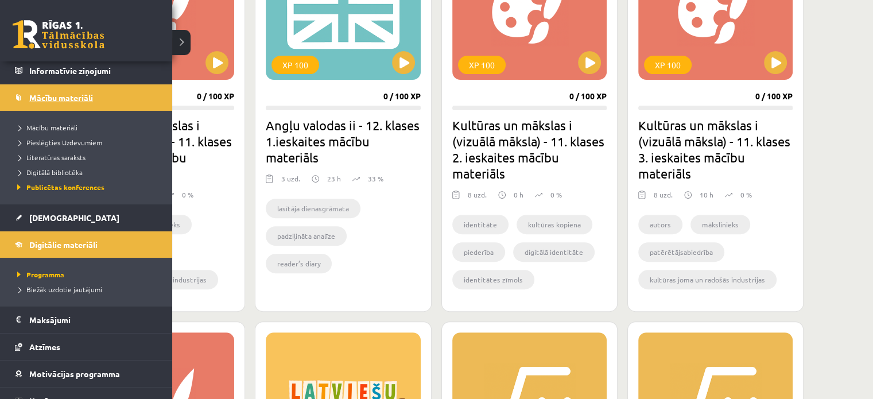
scroll to position [115, 0]
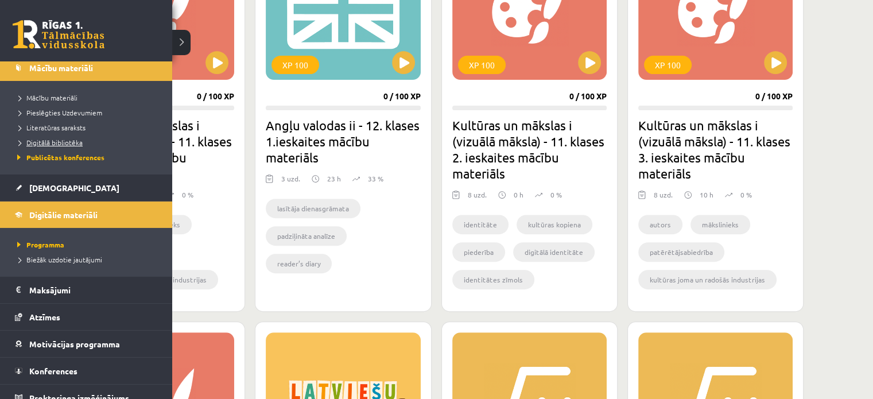
click at [48, 143] on span "Digitālā bibliotēka" at bounding box center [48, 142] width 68 height 9
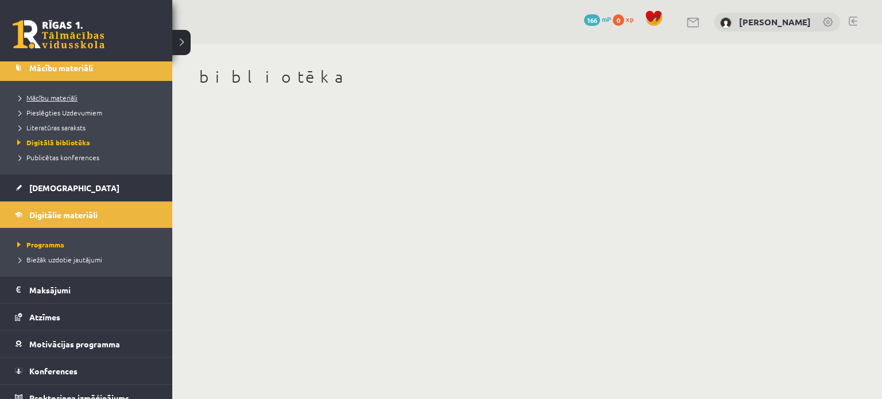
click at [40, 94] on span "Mācību materiāli" at bounding box center [45, 97] width 63 height 9
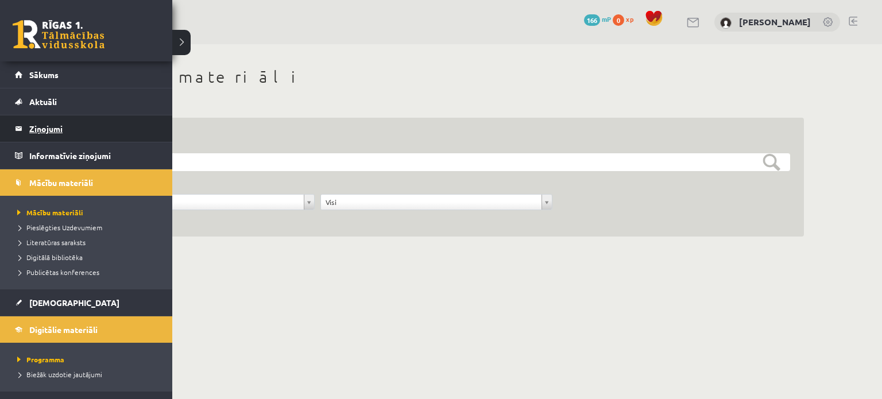
click at [46, 134] on legend "Ziņojumi 0" at bounding box center [93, 128] width 129 height 26
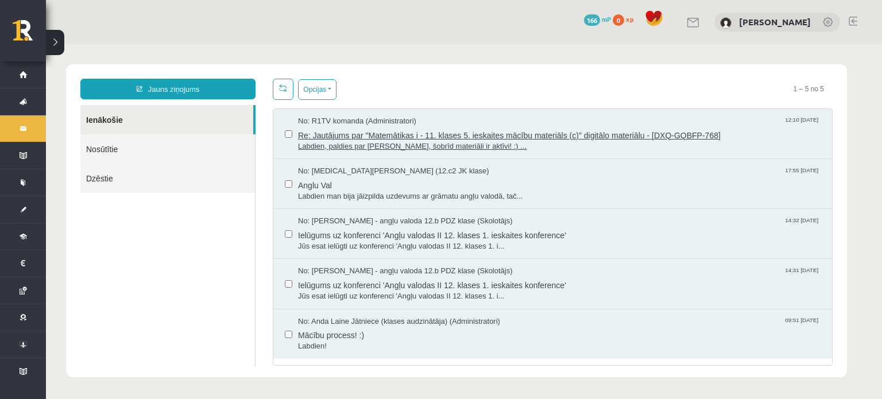
click at [359, 142] on span "Labdien, paldies par ziņu, šobrīd materiāli ir aktīvi! :) ..." at bounding box center [559, 146] width 522 height 11
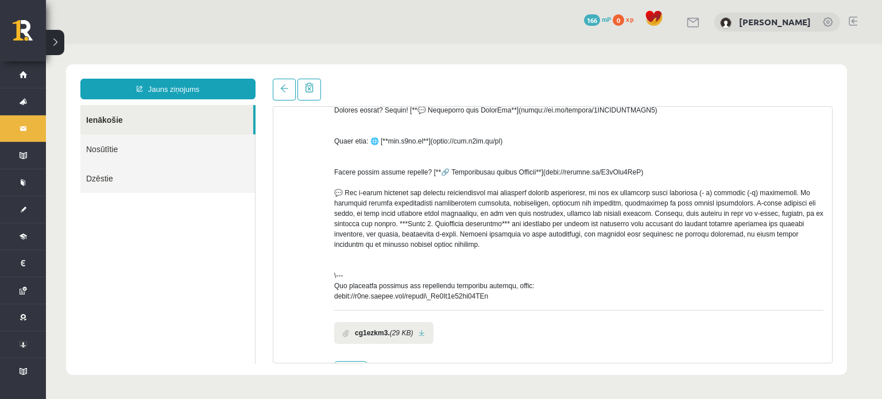
scroll to position [344, 0]
drag, startPoint x: 528, startPoint y: 181, endPoint x: 622, endPoint y: 181, distance: 94.1
click at [622, 181] on div at bounding box center [578, 67] width 489 height 465
copy div "//discord.gg/S5aXwm2ZzC) 💬"
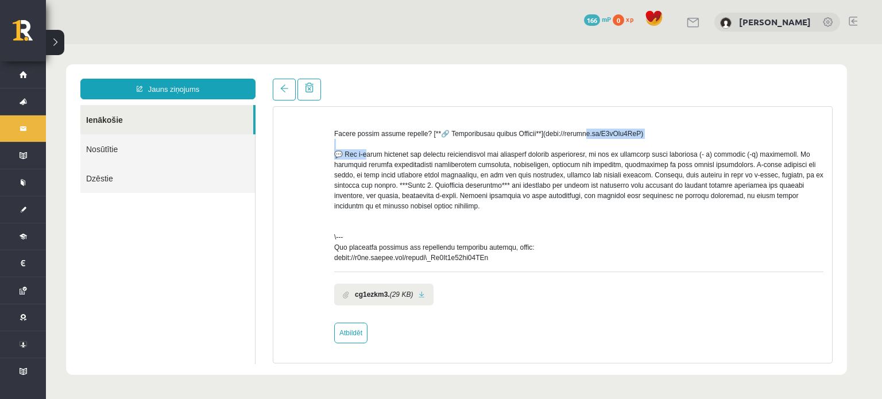
scroll to position [390, 0]
click at [313, 192] on div at bounding box center [298, 60] width 33 height 566
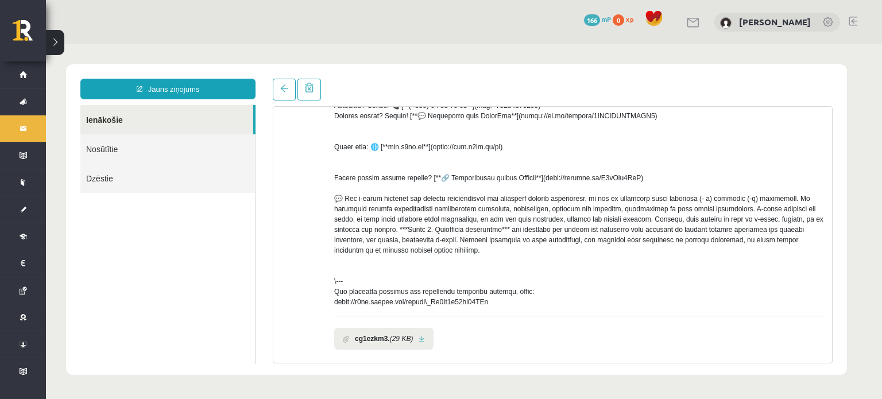
scroll to position [333, 0]
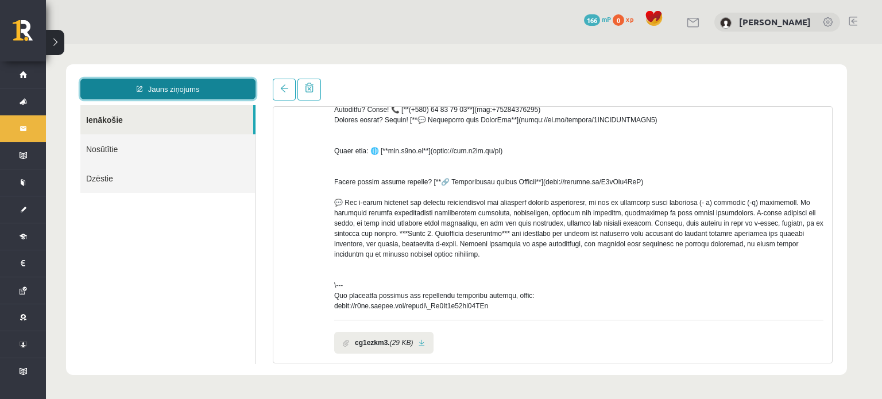
click at [192, 88] on link "Jauns ziņojums" at bounding box center [167, 89] width 175 height 21
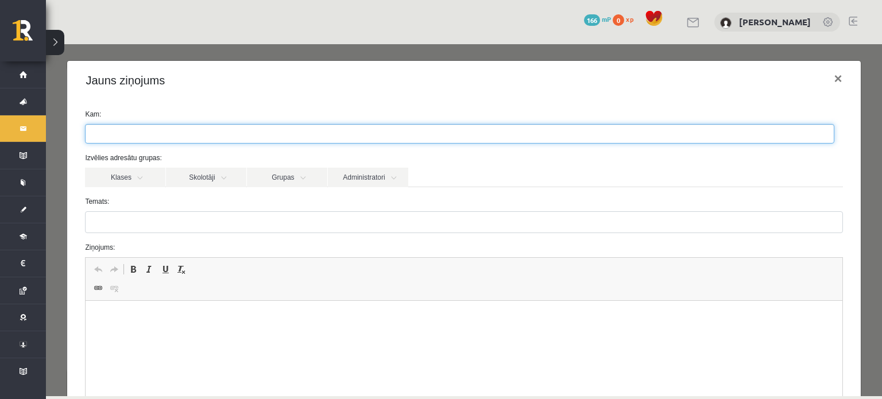
click at [173, 133] on ul at bounding box center [460, 134] width 748 height 18
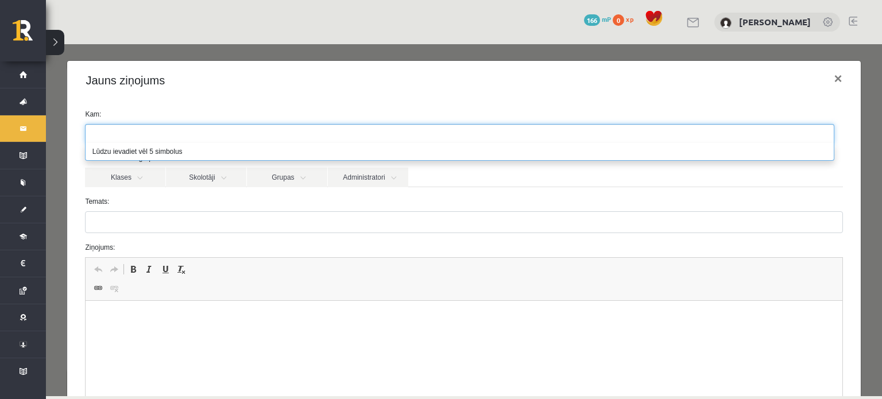
click at [174, 129] on ul at bounding box center [460, 134] width 748 height 18
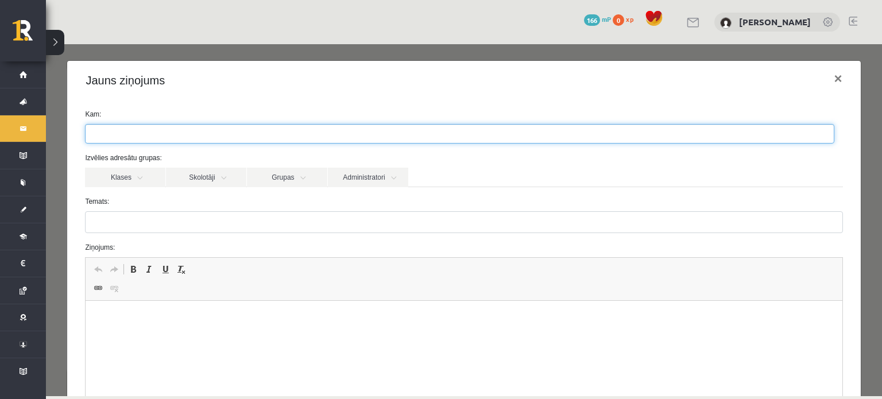
paste input "**********"
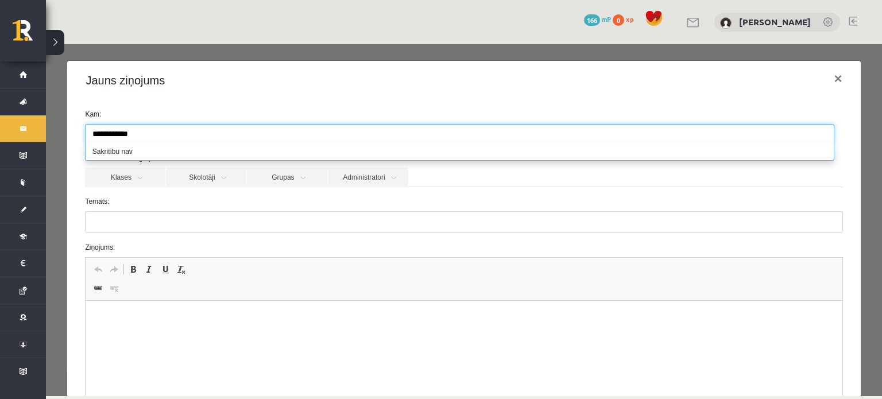
type input "**********"
click at [273, 137] on ul "**********" at bounding box center [460, 134] width 748 height 18
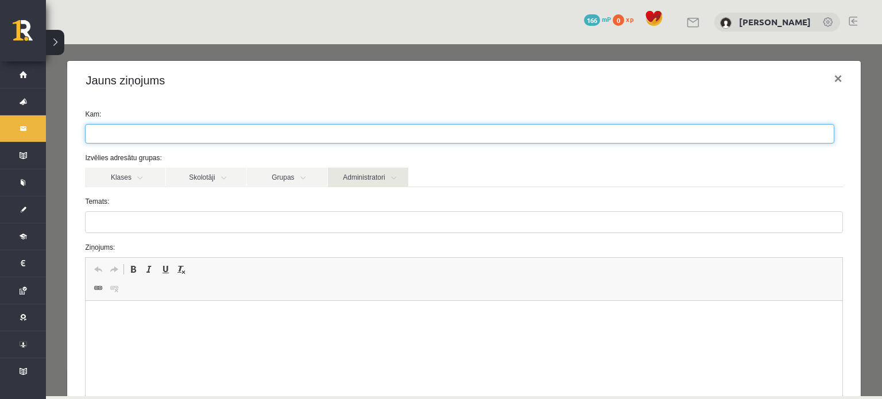
click at [398, 183] on link "Administratori" at bounding box center [368, 178] width 80 height 20
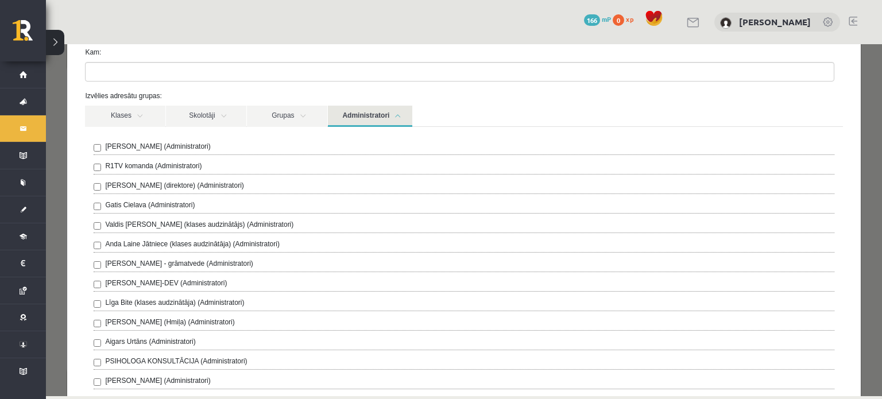
scroll to position [0, 0]
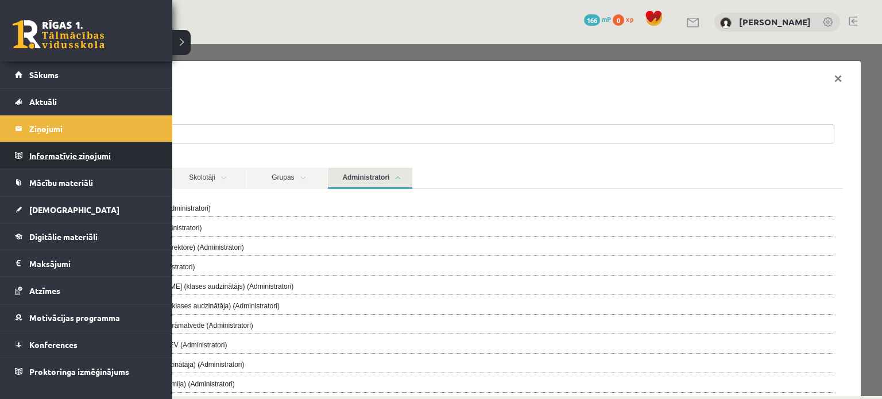
click at [46, 157] on legend "Informatīvie ziņojumi 0" at bounding box center [93, 155] width 129 height 26
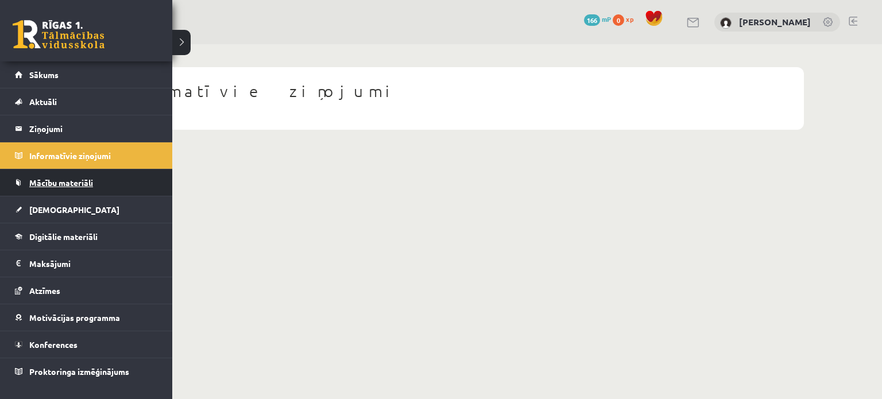
click at [20, 185] on link "Mācību materiāli" at bounding box center [86, 182] width 143 height 26
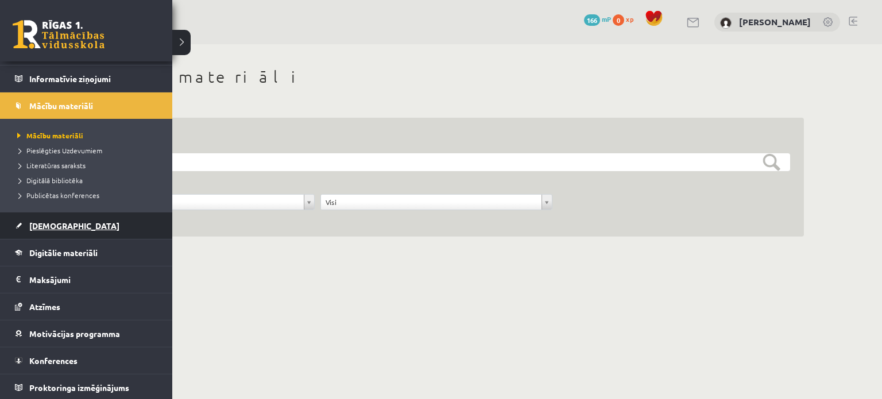
click at [59, 227] on span "[DEMOGRAPHIC_DATA]" at bounding box center [74, 225] width 90 height 10
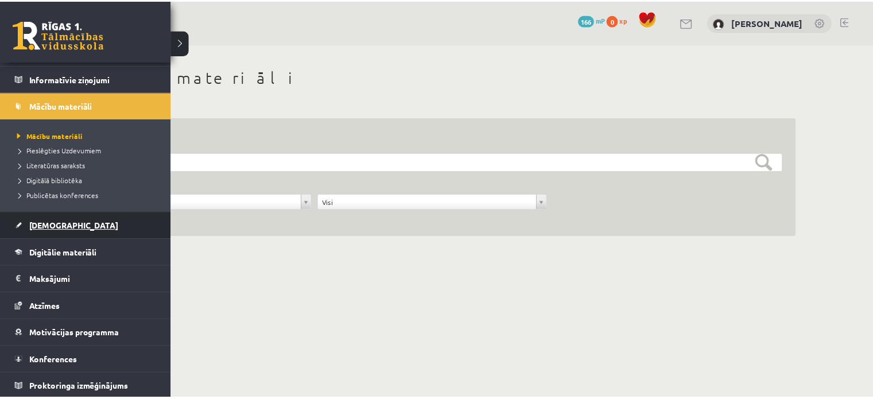
scroll to position [32, 0]
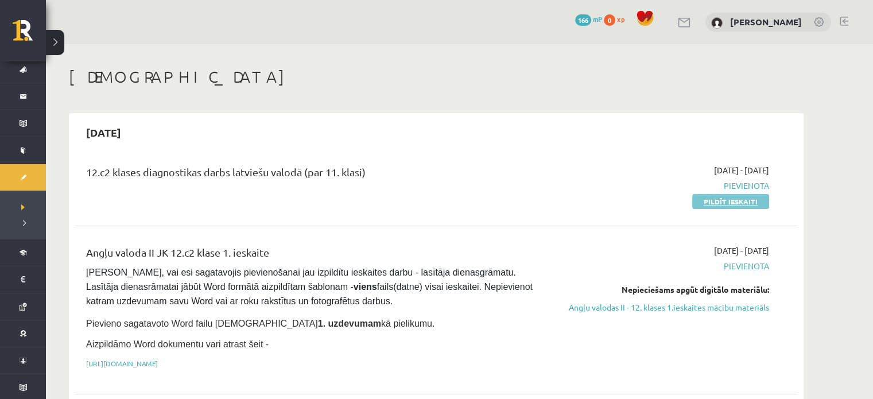
click at [723, 202] on link "Pildīt ieskaiti" at bounding box center [730, 201] width 77 height 15
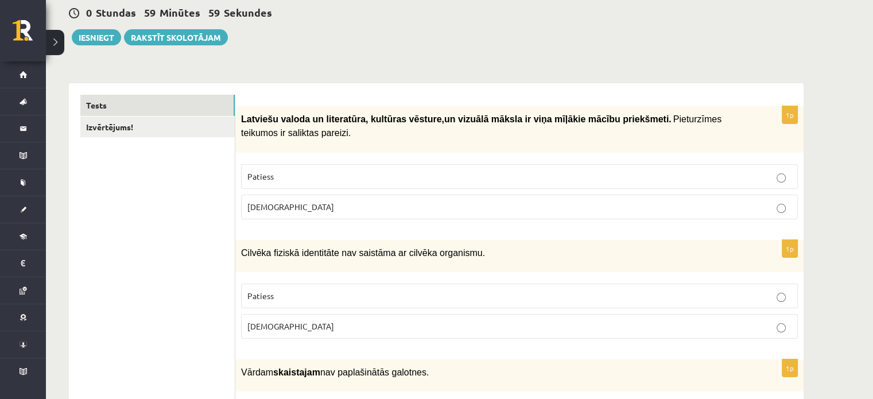
scroll to position [115, 0]
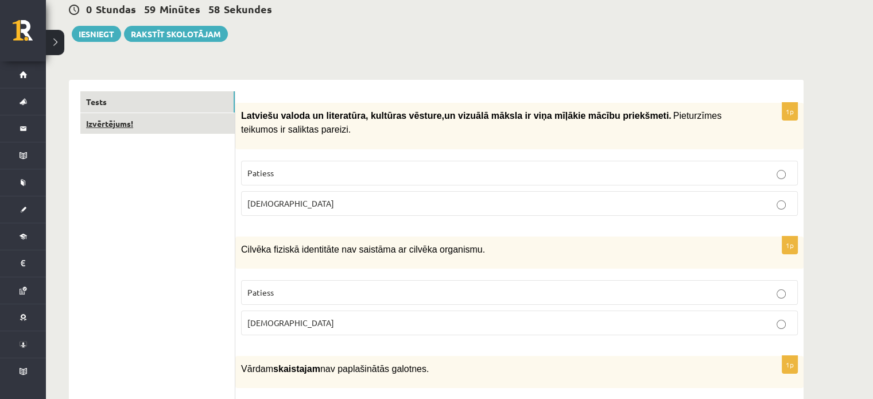
click at [134, 126] on link "Izvērtējums!" at bounding box center [157, 123] width 154 height 21
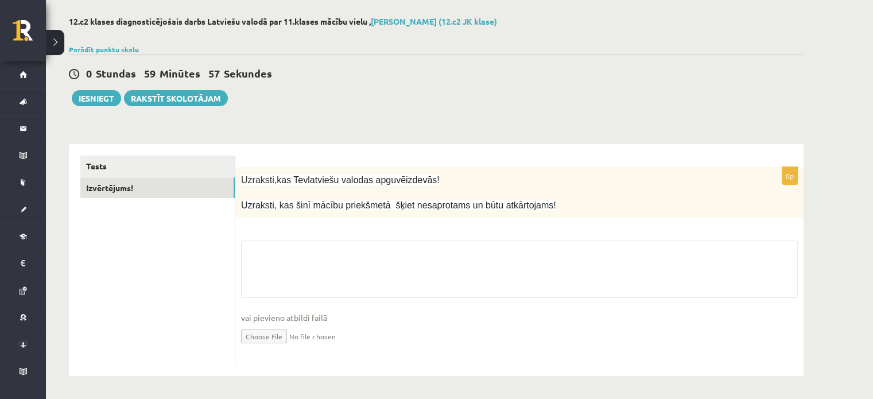
scroll to position [48, 0]
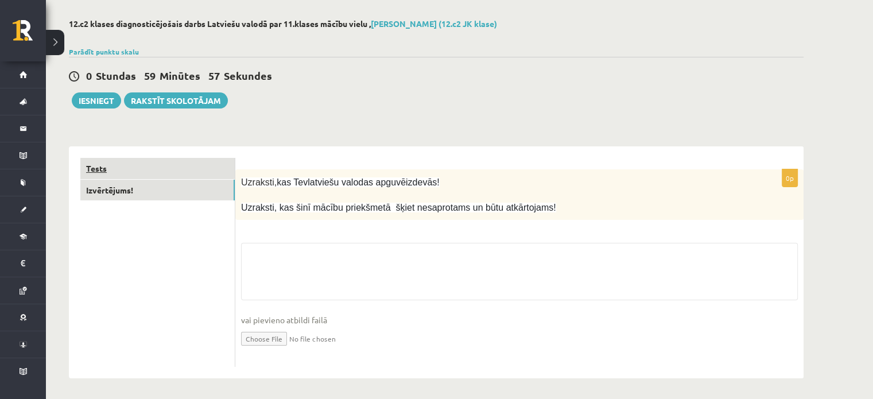
click at [108, 175] on link "Tests" at bounding box center [157, 168] width 154 height 21
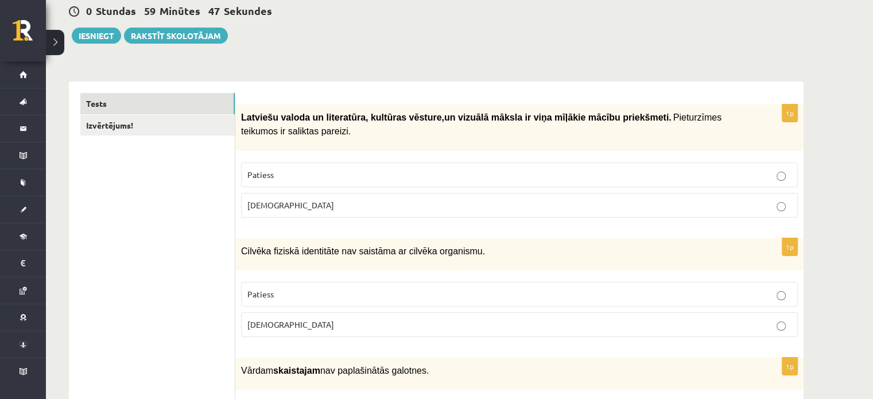
scroll to position [115, 0]
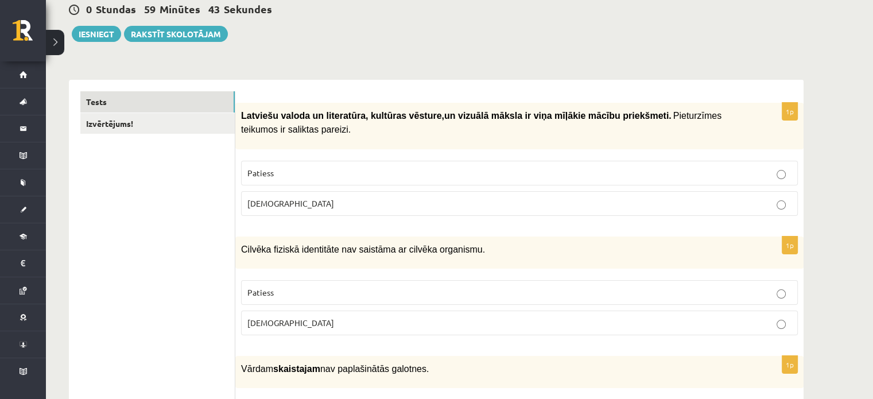
click at [262, 203] on span "Aplams" at bounding box center [290, 203] width 87 height 10
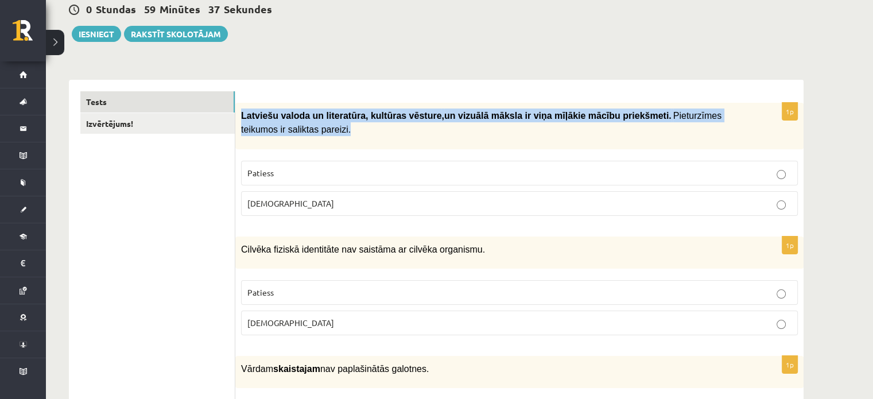
drag, startPoint x: 241, startPoint y: 117, endPoint x: 291, endPoint y: 129, distance: 52.1
click at [291, 129] on div "Latviešu valoda un literatūra, kultūras vēsture , un vizuālā māksla ir v…" at bounding box center [519, 126] width 568 height 46
copy p "Latviešu valoda un literatūra, kultūras vēsture , un vizuālā māksla ir v…"
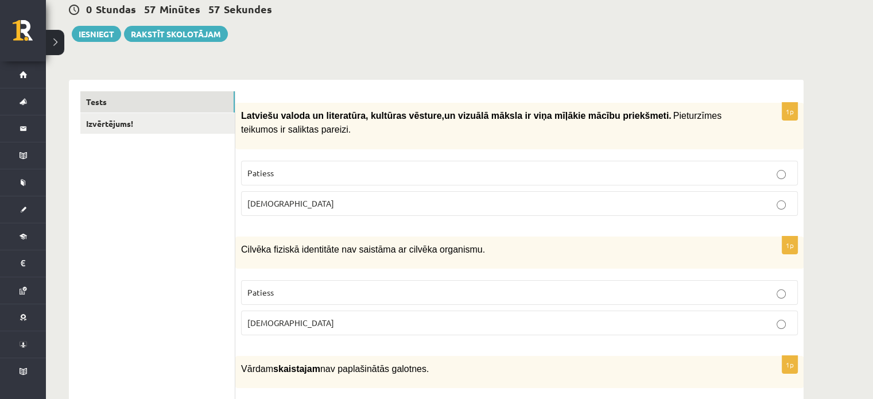
click at [397, 180] on label "Patiess" at bounding box center [519, 173] width 557 height 25
click at [401, 168] on p "Patiess" at bounding box center [519, 173] width 544 height 12
click at [397, 168] on p "Patiess" at bounding box center [519, 173] width 544 height 12
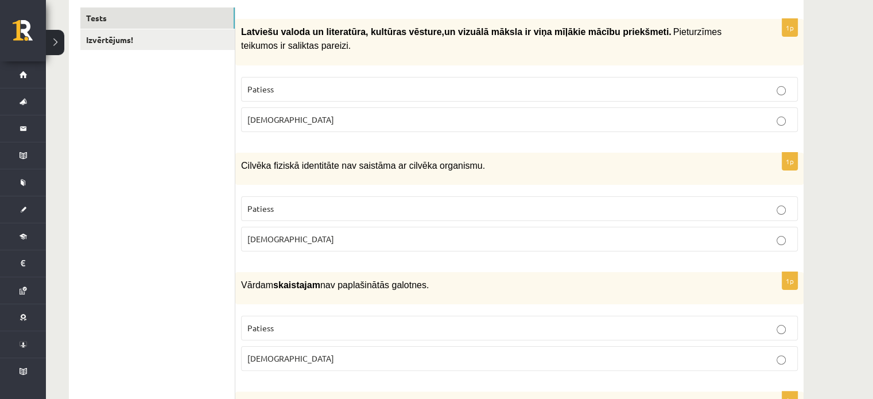
scroll to position [230, 0]
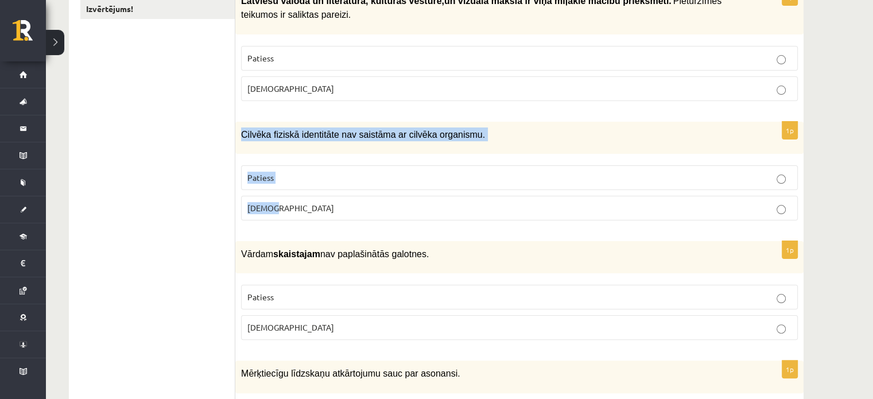
drag, startPoint x: 238, startPoint y: 131, endPoint x: 291, endPoint y: 189, distance: 78.4
click at [291, 189] on div "1p Cilvēka fiziskā identitāte nav saistāma ar cilvēka organismu. Patiess Aplams" at bounding box center [519, 176] width 568 height 108
copy div "Cilvēka fiziskā identitāte nav saistāma ar cilvēka organismu. Patiess Aplams"
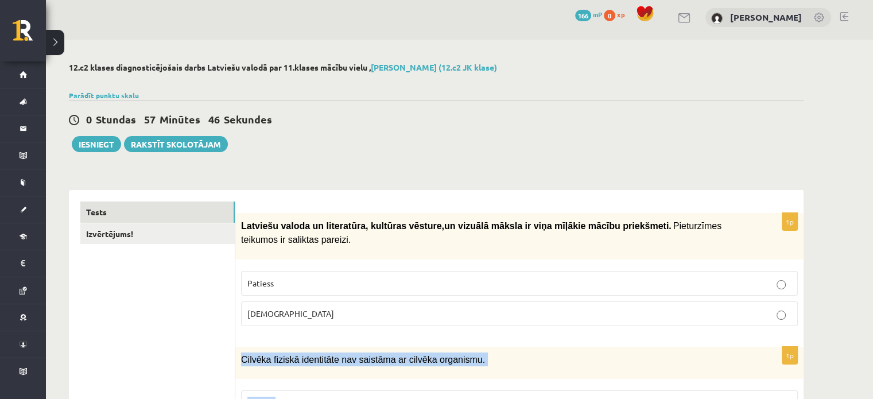
scroll to position [0, 0]
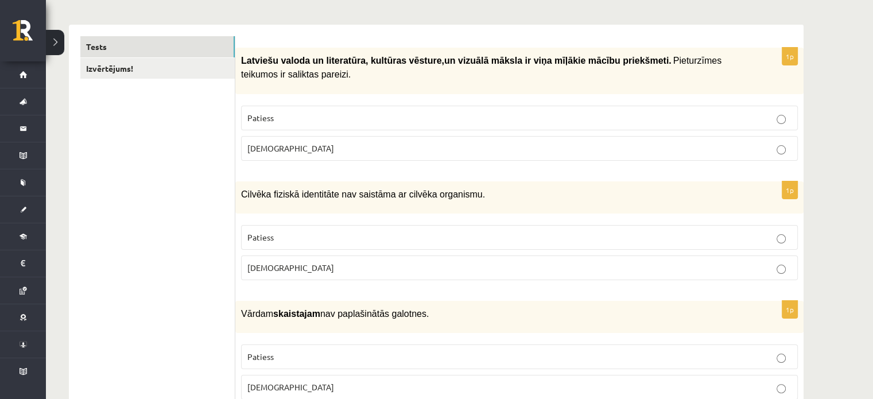
scroll to position [172, 0]
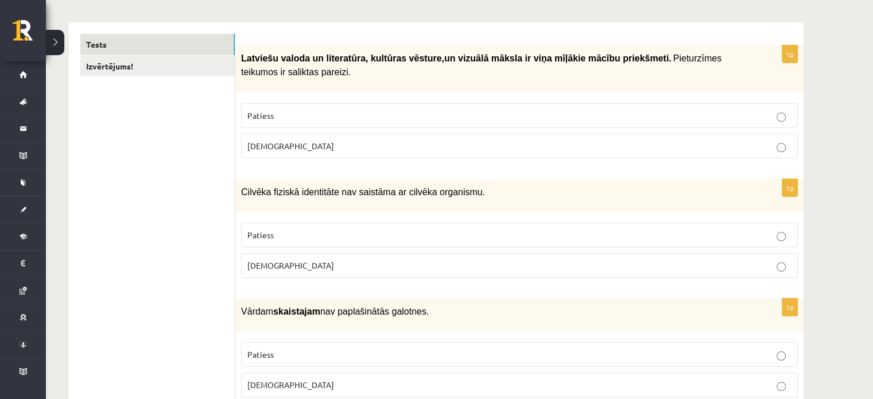
click at [309, 237] on label "Patiess" at bounding box center [519, 235] width 557 height 25
click at [301, 259] on p "Aplams" at bounding box center [519, 265] width 544 height 12
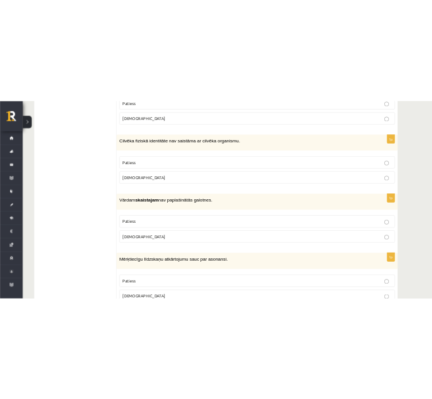
scroll to position [287, 0]
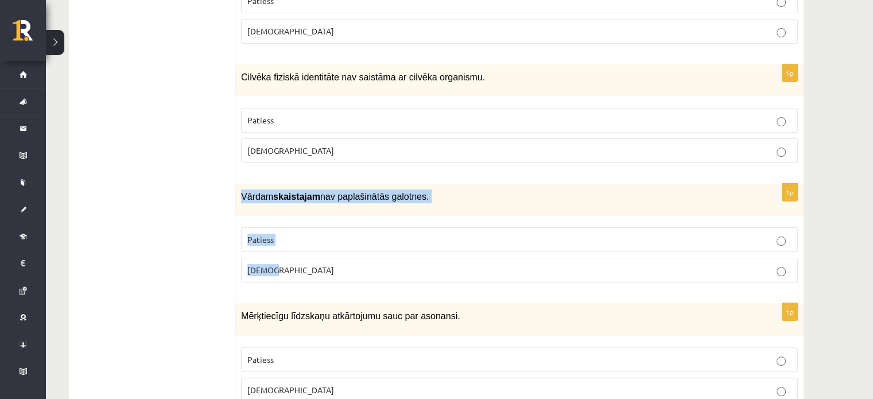
drag, startPoint x: 237, startPoint y: 193, endPoint x: 305, endPoint y: 250, distance: 89.2
click at [305, 250] on div "1p Vārdam skaistajam nav paplašinātās galotnes. Patiess Aplams" at bounding box center [519, 238] width 568 height 108
copy div "Vārdam skaistajam nav paplašinātās galotnes. Patiess Aplams"
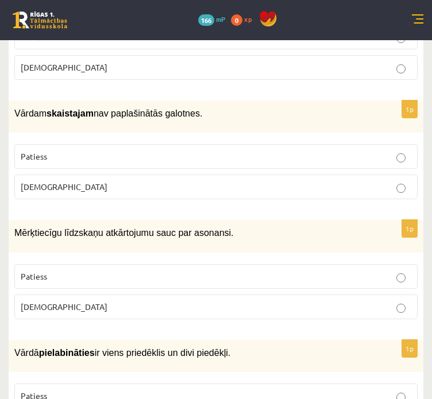
scroll to position [402, 0]
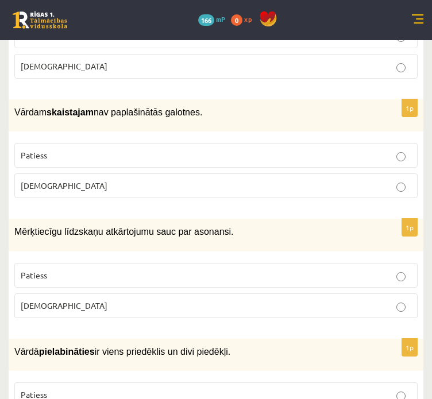
click at [110, 185] on p "Aplams" at bounding box center [216, 186] width 390 height 12
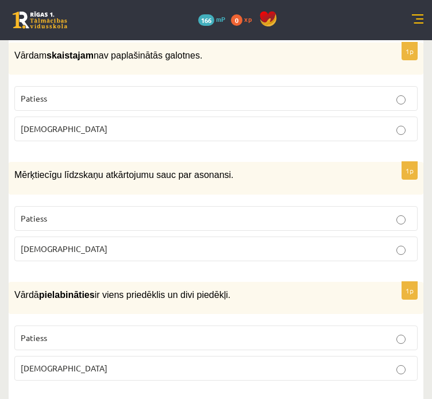
scroll to position [459, 0]
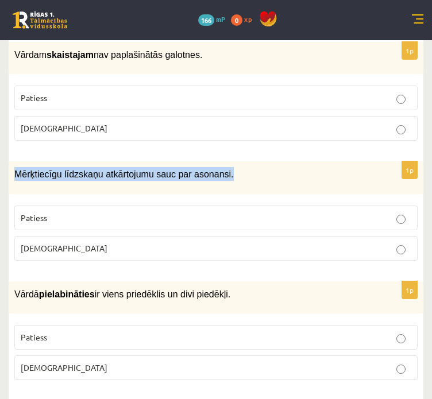
drag, startPoint x: 46, startPoint y: 172, endPoint x: 239, endPoint y: 185, distance: 193.3
click at [239, 185] on div "Mērķtiecīgu līdzskaņu atkārtojumu sauc par asonansi." at bounding box center [216, 177] width 414 height 32
copy span "Mērķtiecīgu līdzskaņu atkārtojumu sauc par asonansi."
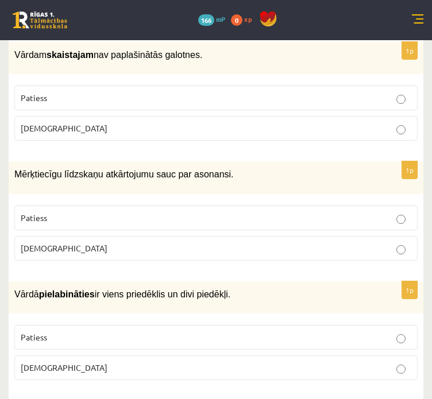
click at [45, 236] on label "Aplams" at bounding box center [215, 248] width 403 height 25
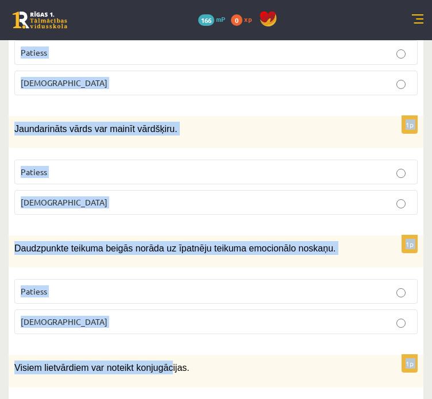
scroll to position [3463, 0]
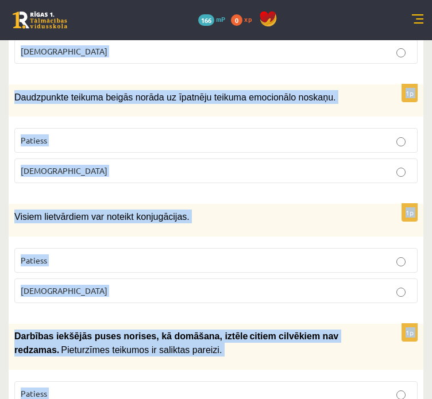
drag, startPoint x: 14, startPoint y: 114, endPoint x: 128, endPoint y: 353, distance: 264.5
copy form "Vārdā pielabināties ir viens priedēklis un divi piedēkļi. Patiess Aplams 1p Vār…"
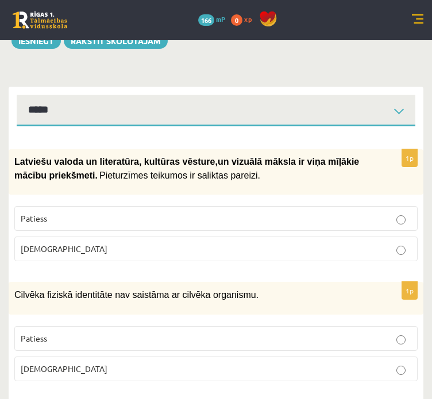
scroll to position [0, 0]
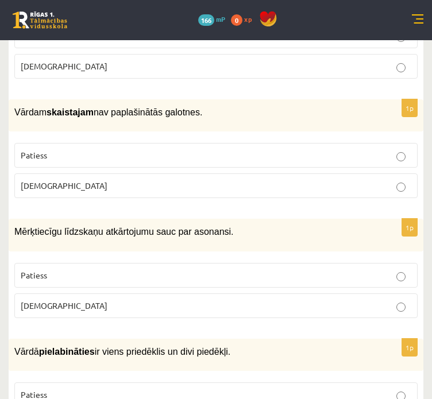
click at [103, 227] on span "Mērķtiecīgu līdzskaņu atkārtojumu sauc par asonansi." at bounding box center [123, 232] width 219 height 10
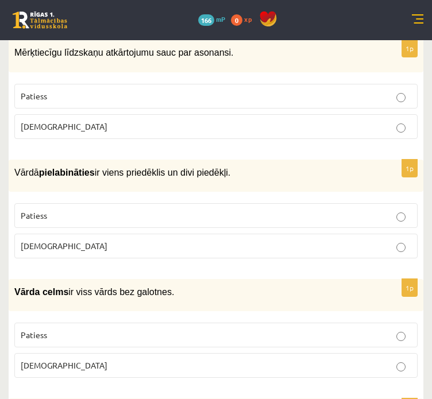
scroll to position [574, 0]
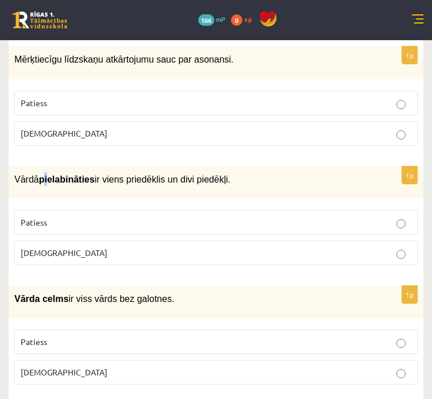
click at [44, 175] on b "pielabināties" at bounding box center [67, 180] width 56 height 10
drag, startPoint x: 55, startPoint y: 172, endPoint x: 82, endPoint y: 172, distance: 26.4
click at [82, 175] on b "pielabināties" at bounding box center [67, 180] width 56 height 10
click at [94, 220] on p "Patiess" at bounding box center [216, 222] width 390 height 12
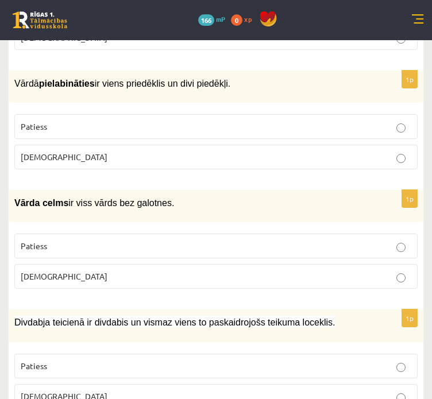
scroll to position [689, 0]
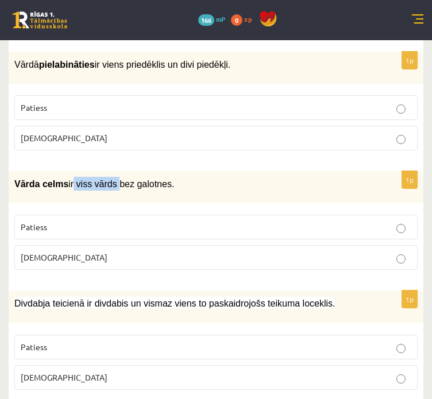
drag, startPoint x: 65, startPoint y: 178, endPoint x: 105, endPoint y: 181, distance: 39.7
click at [105, 181] on p "Vārda celms ir viss vārds bez galotnes." at bounding box center [187, 184] width 346 height 14
click at [52, 195] on div "1p Vārda celms ir viss vārds bez galotnes. Patiess Aplams" at bounding box center [216, 225] width 414 height 108
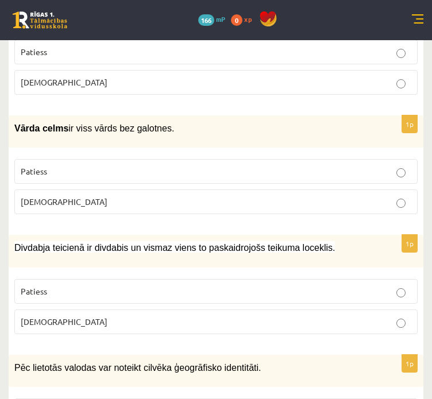
scroll to position [746, 0]
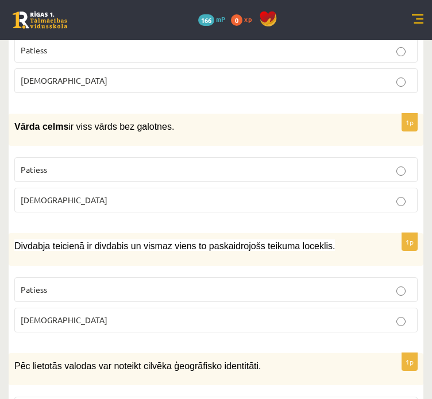
click at [52, 195] on p "Aplams" at bounding box center [216, 200] width 390 height 12
click at [41, 174] on fieldset "Patiess Aplams" at bounding box center [215, 184] width 403 height 64
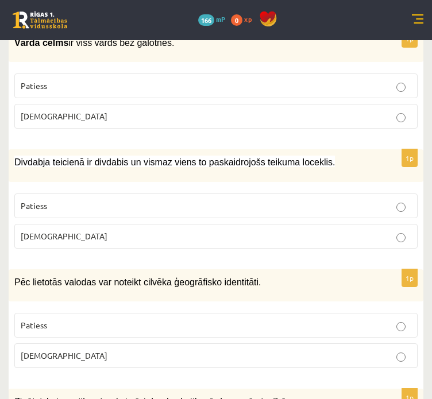
scroll to position [861, 0]
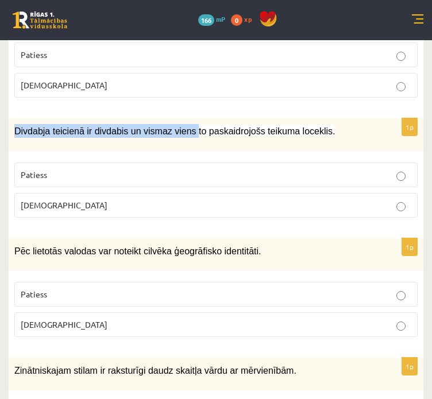
drag, startPoint x: 16, startPoint y: 122, endPoint x: 180, endPoint y: 128, distance: 163.7
click at [180, 128] on div "Divdabja teicienā ir divdabis un vismaz viens to paskaidrojošs teikuma loceklis." at bounding box center [216, 134] width 414 height 32
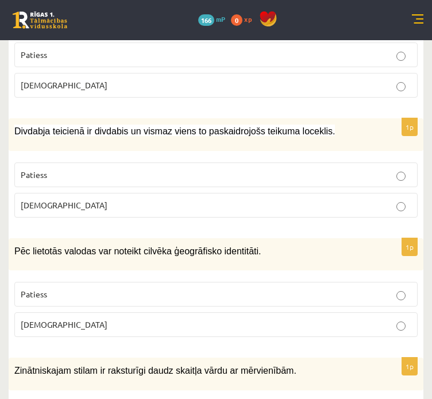
click at [61, 170] on label "Patiess" at bounding box center [215, 174] width 403 height 25
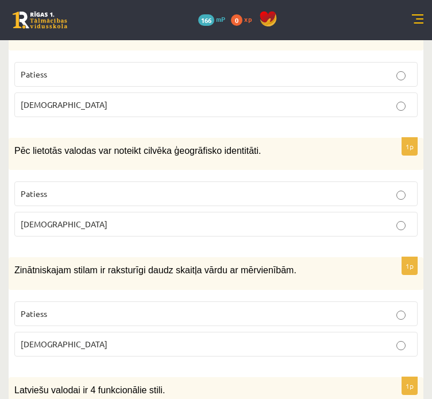
scroll to position [976, 0]
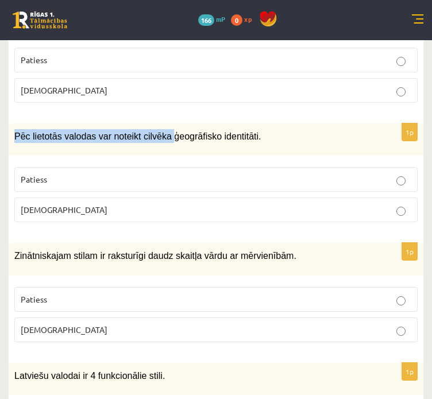
drag, startPoint x: 15, startPoint y: 126, endPoint x: 160, endPoint y: 140, distance: 145.9
click at [160, 140] on div "Pēc lietotās valodas var noteikt cilvēka ģeogrāfisko identitāti." at bounding box center [216, 139] width 414 height 32
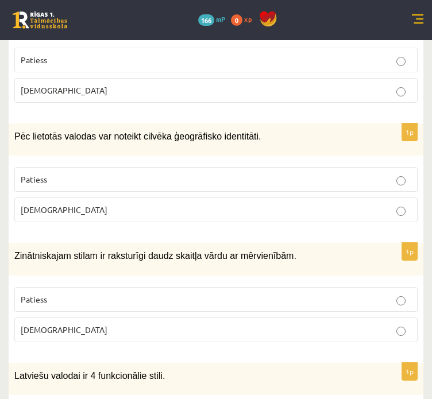
click at [57, 174] on label "Patiess" at bounding box center [215, 179] width 403 height 25
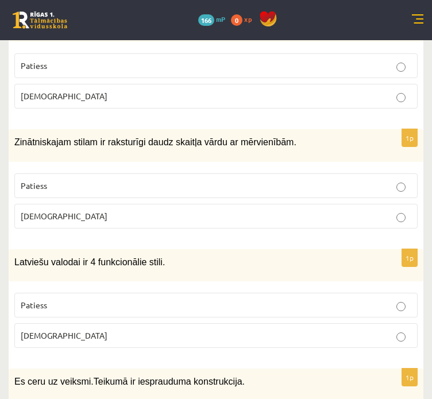
scroll to position [1091, 0]
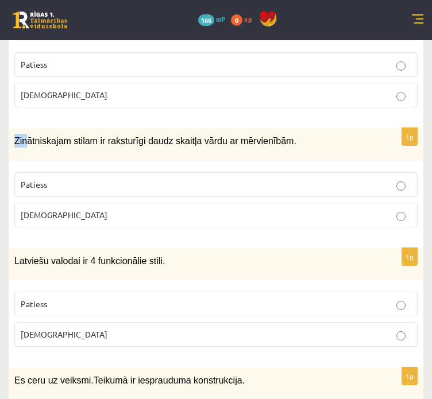
drag, startPoint x: 11, startPoint y: 126, endPoint x: 24, endPoint y: 119, distance: 15.2
click at [24, 128] on div "Zinātniskajam stilam ir raksturīgi daudz skaitļa vārdu ar mērvienībām." at bounding box center [216, 144] width 414 height 32
click at [77, 172] on label "Patiess" at bounding box center [215, 184] width 403 height 25
click at [75, 139] on div "Zinātniskajam stilam ir raksturīgi daudz skaitļa vārdu ar mērvienībām." at bounding box center [216, 144] width 414 height 32
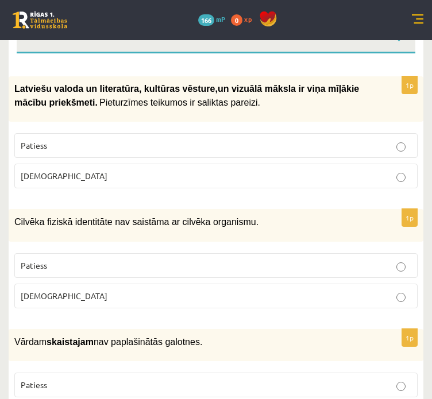
scroll to position [0, 0]
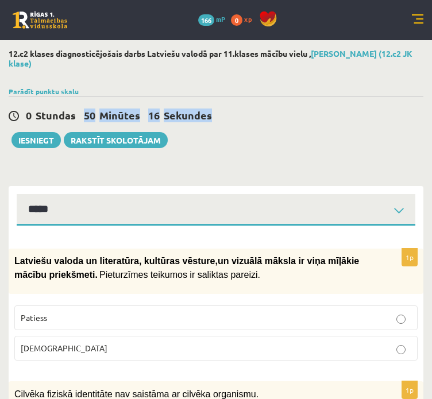
click at [242, 113] on div "0 Stundas 50 Minūtes 16 Sekundes" at bounding box center [216, 115] width 414 height 15
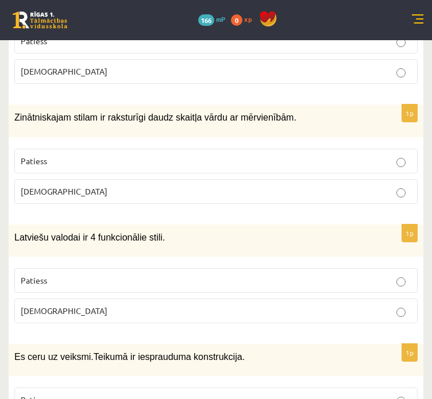
scroll to position [1109, 0]
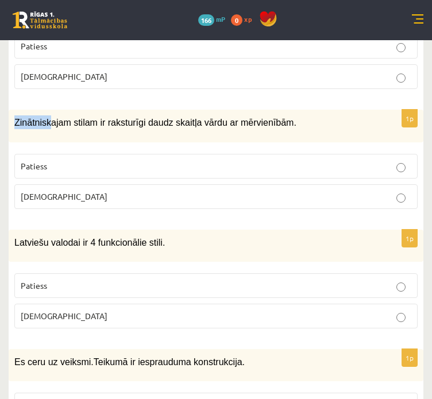
drag, startPoint x: 6, startPoint y: 109, endPoint x: 46, endPoint y: 110, distance: 40.2
click at [148, 122] on div "Zinātniskajam stilam ir raksturīgi daudz skaitļa vārdu ar mērvienībām." at bounding box center [216, 126] width 414 height 32
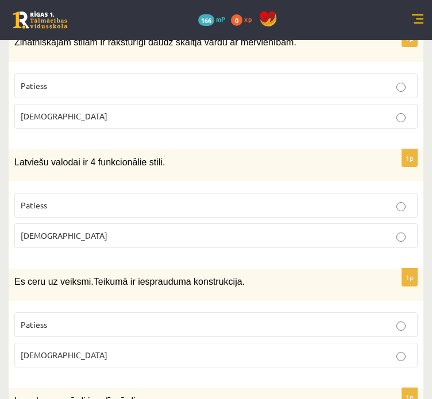
scroll to position [1224, 0]
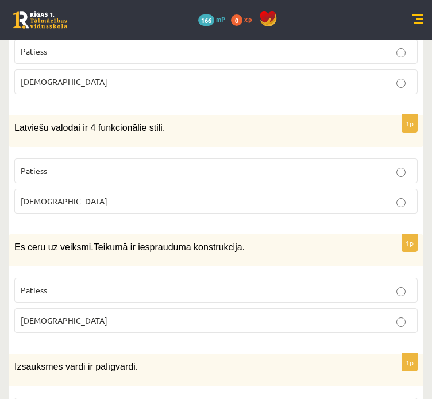
click at [100, 195] on p "Aplams" at bounding box center [216, 201] width 390 height 12
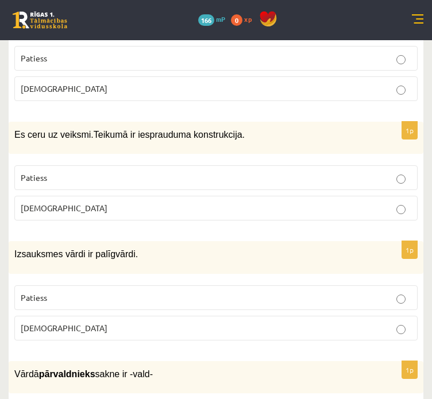
scroll to position [1339, 0]
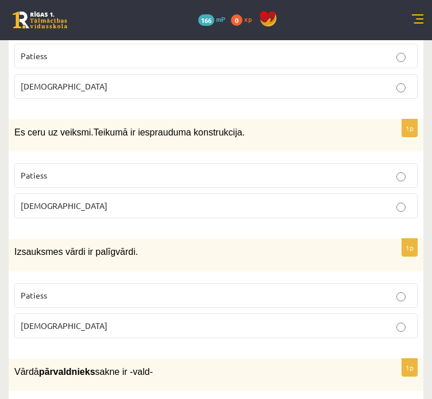
click at [69, 200] on p "Aplams" at bounding box center [216, 206] width 390 height 12
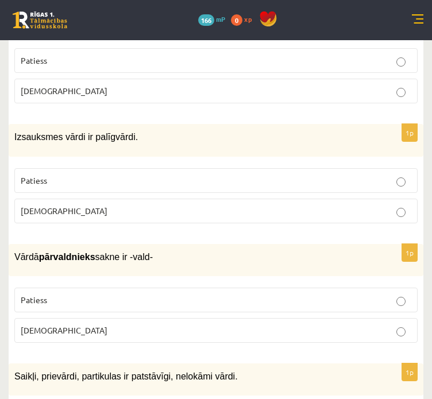
scroll to position [1454, 0]
click at [35, 205] on p "Aplams" at bounding box center [216, 211] width 390 height 12
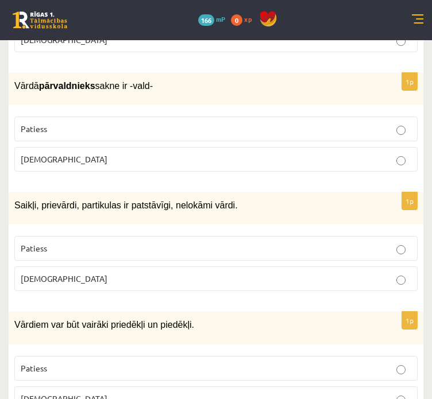
scroll to position [1626, 0]
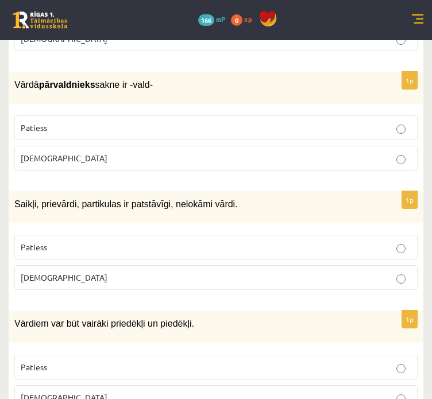
click at [58, 122] on p "Patiess" at bounding box center [216, 128] width 390 height 12
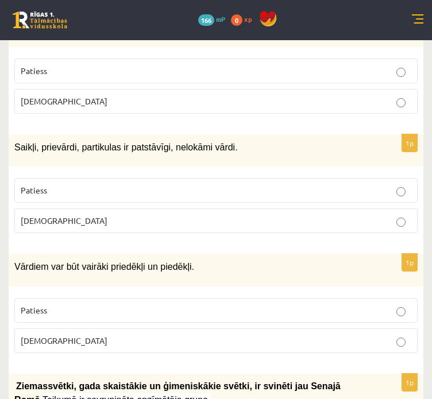
scroll to position [1683, 0]
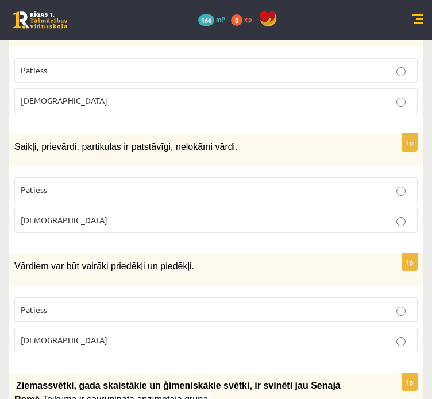
click at [54, 184] on p "Patiess" at bounding box center [216, 190] width 390 height 12
click at [29, 208] on label "Aplams" at bounding box center [215, 220] width 403 height 25
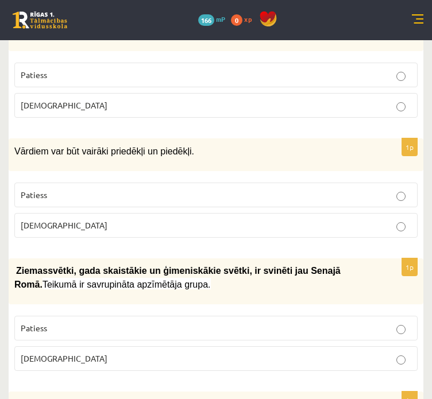
scroll to position [1798, 0]
click at [241, 189] on p "Patiess" at bounding box center [216, 195] width 390 height 12
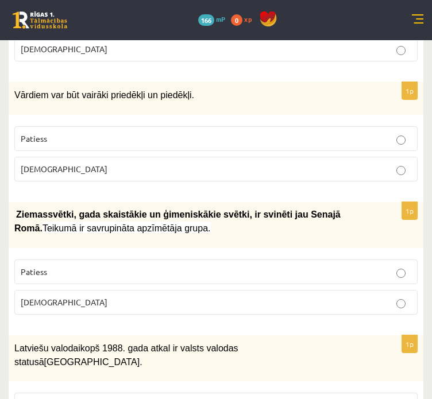
scroll to position [1855, 0]
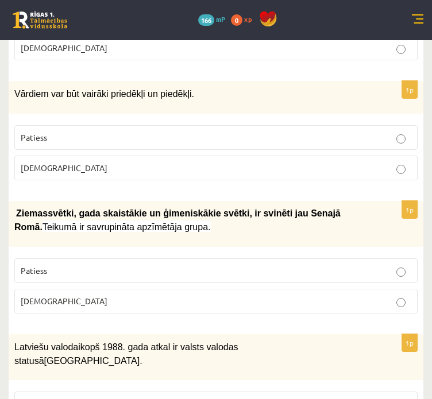
click at [177, 162] on p "Aplams" at bounding box center [216, 168] width 390 height 12
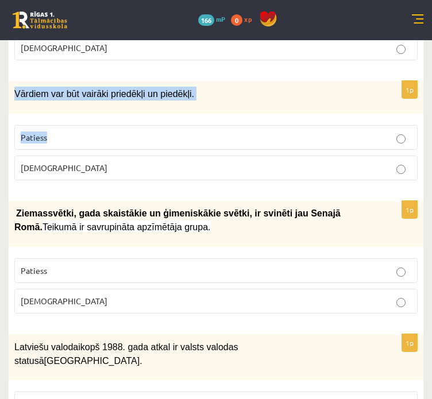
drag, startPoint x: 11, startPoint y: 68, endPoint x: 113, endPoint y: 120, distance: 114.0
click at [113, 120] on div "1p Vārdiem var būt vairāki priedēkļi un piedēkļi. Patiess Aplams" at bounding box center [216, 135] width 414 height 108
click at [202, 131] on p "Patiess" at bounding box center [216, 137] width 390 height 12
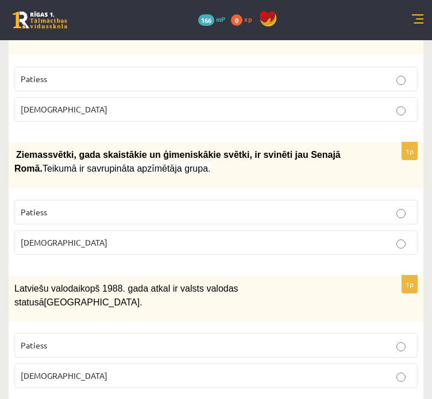
scroll to position [1913, 0]
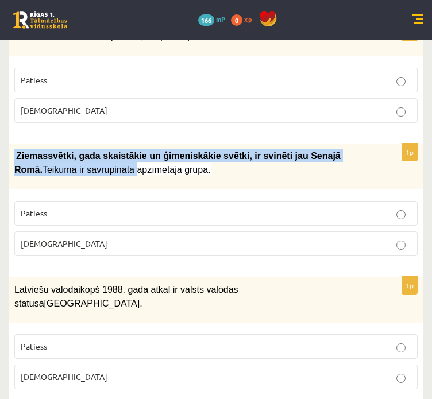
drag, startPoint x: 12, startPoint y: 133, endPoint x: 69, endPoint y: 135, distance: 56.9
click at [69, 144] on div "Ziemassvētki, gada skaistākie un ģimeniskākie svētki, ir svinēti jau Sena…" at bounding box center [216, 167] width 414 height 46
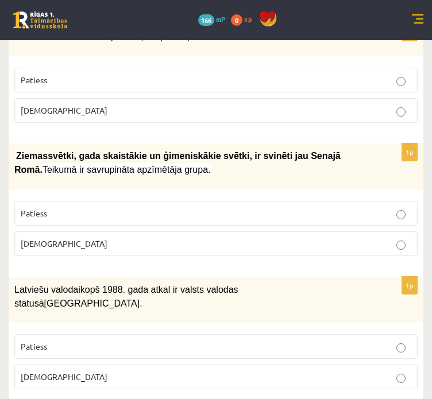
click at [190, 167] on div "1p Ziemassvētki, gada skaistākie un ģimeniskākie svētki, ir svinēti jau S…" at bounding box center [216, 205] width 414 height 122
click at [148, 207] on p "Patiess" at bounding box center [216, 213] width 390 height 12
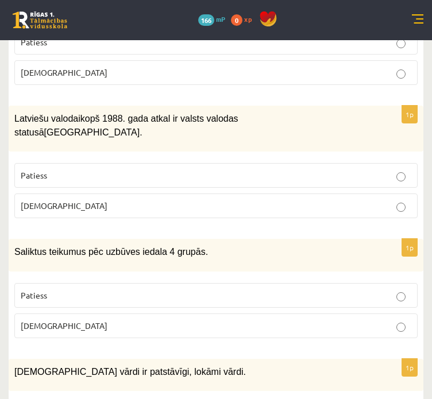
scroll to position [2085, 0]
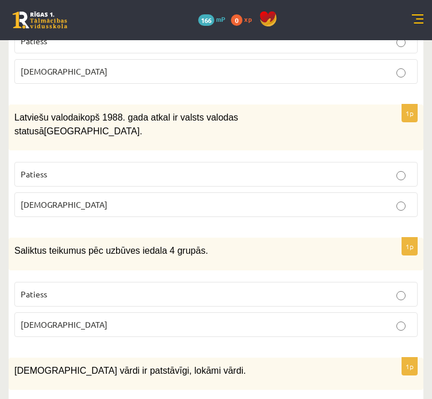
click at [146, 168] on p "Patiess" at bounding box center [216, 174] width 390 height 12
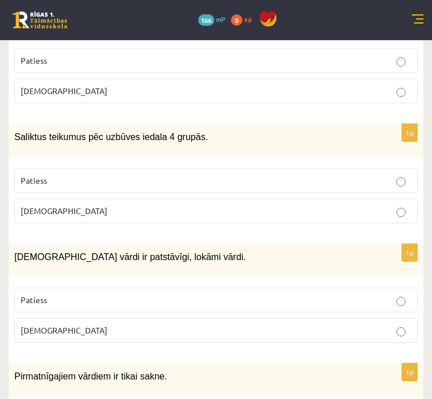
scroll to position [2200, 0]
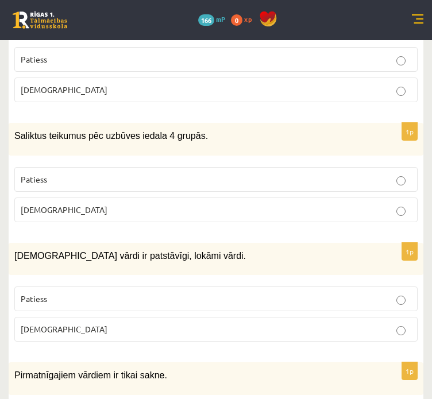
click at [117, 204] on p "Aplams" at bounding box center [216, 210] width 390 height 12
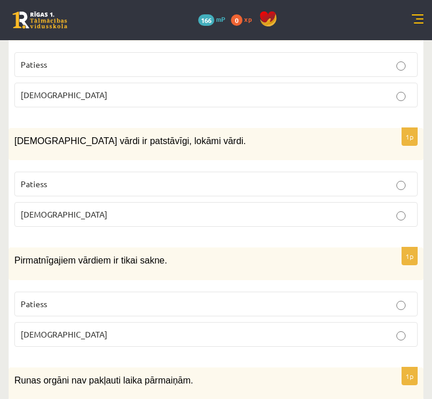
scroll to position [2315, 0]
click at [166, 178] on p "Patiess" at bounding box center [216, 184] width 390 height 12
click at [166, 202] on label "Aplams" at bounding box center [215, 214] width 403 height 25
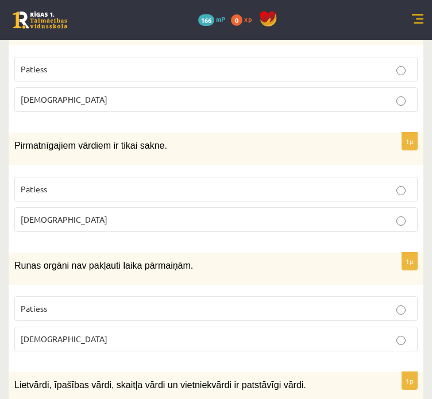
scroll to position [2429, 0]
click at [119, 214] on p "Aplams" at bounding box center [216, 220] width 390 height 12
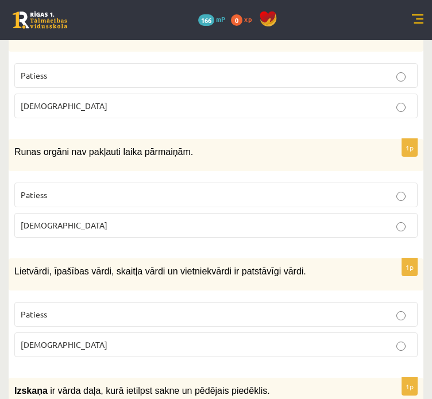
scroll to position [2544, 0]
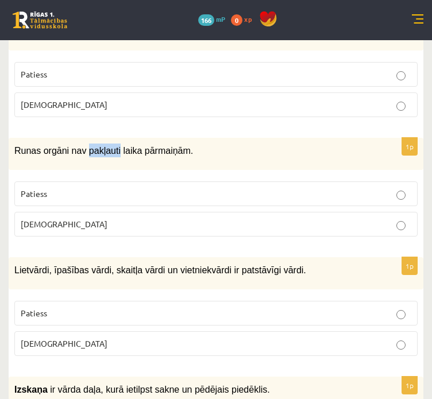
drag, startPoint x: 80, startPoint y: 104, endPoint x: 109, endPoint y: 104, distance: 28.7
click at [109, 146] on span "Runas orgāni nav pakļauti laika pārmaiņām." at bounding box center [103, 151] width 179 height 10
copy span "pakļauti"
click at [28, 146] on span "Runas orgāni nav pakļauti laika pārmaiņām." at bounding box center [103, 151] width 179 height 10
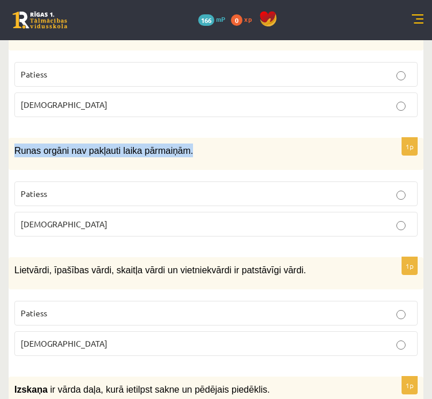
drag, startPoint x: 11, startPoint y: 100, endPoint x: 186, endPoint y: 102, distance: 174.5
click at [186, 138] on div "Runas orgāni nav pakļauti laika pārmaiņām." at bounding box center [216, 154] width 414 height 32
copy span "Runas orgāni nav pakļauti laika pārmaiņām."
click at [98, 138] on div "Runas orgāni nav pakļauti laika pārmaiņām." at bounding box center [216, 154] width 414 height 32
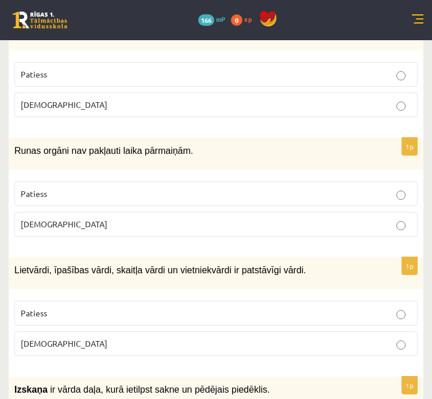
click at [49, 218] on p "Aplams" at bounding box center [216, 224] width 390 height 12
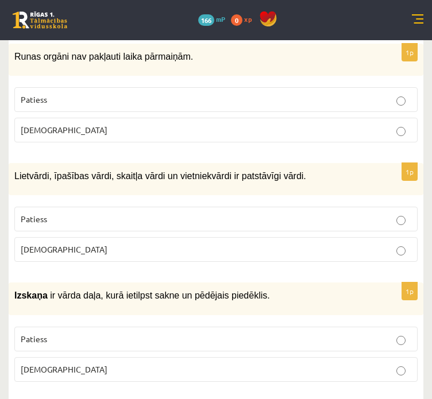
scroll to position [2659, 0]
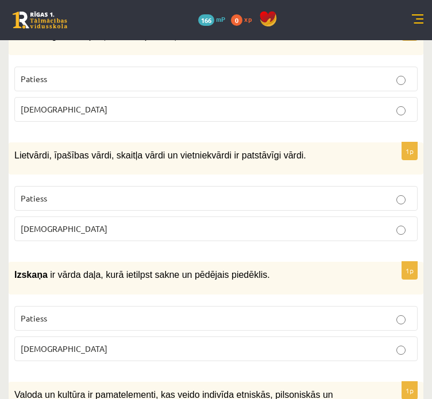
click at [104, 192] on p "Patiess" at bounding box center [216, 198] width 390 height 12
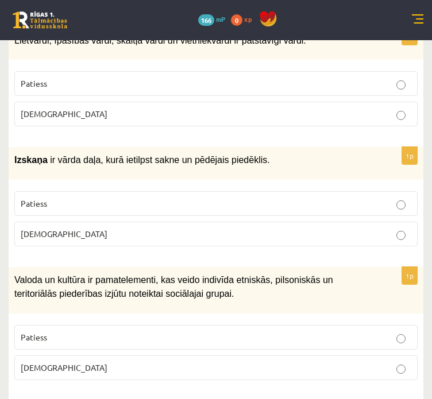
scroll to position [2774, 0]
click at [74, 228] on p "Aplams" at bounding box center [216, 234] width 390 height 12
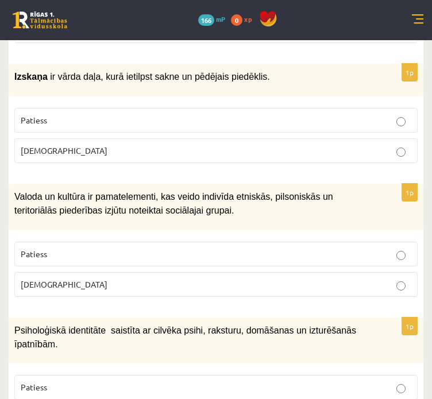
scroll to position [2889, 0]
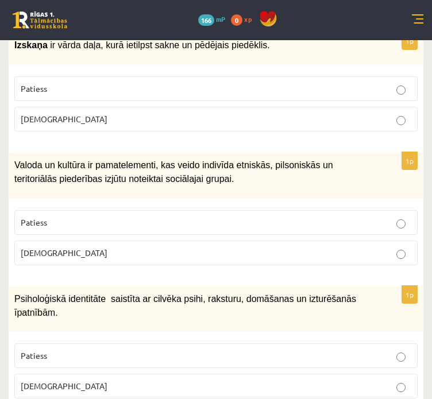
click at [108, 350] on p "Patiess" at bounding box center [216, 356] width 390 height 12
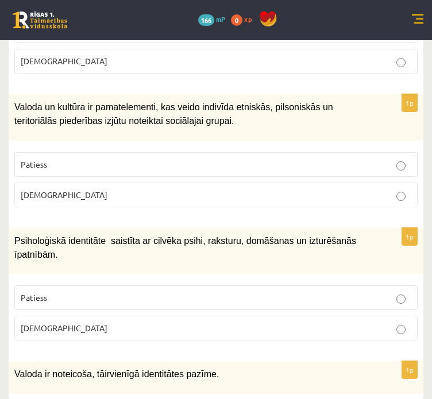
scroll to position [2946, 0]
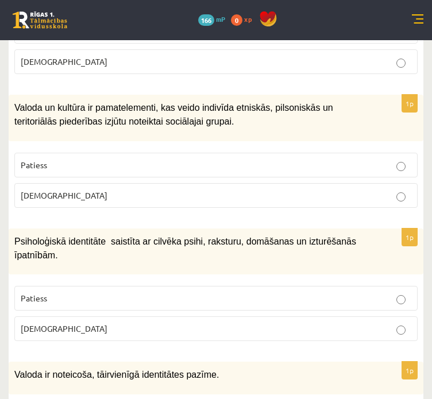
click at [214, 153] on label "Patiess" at bounding box center [215, 165] width 403 height 25
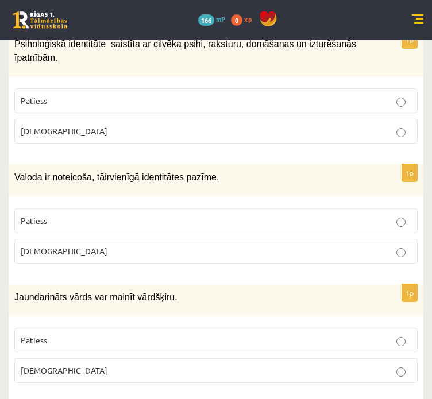
scroll to position [3176, 0]
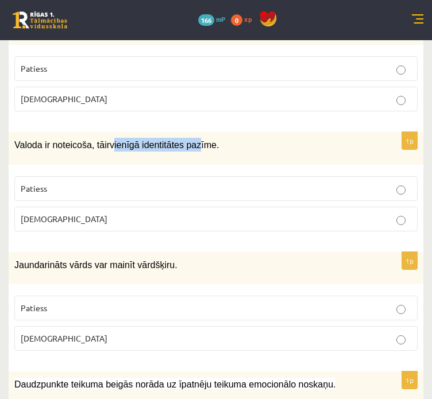
drag, startPoint x: 106, startPoint y: 91, endPoint x: 187, endPoint y: 91, distance: 80.9
click at [187, 140] on span "vienīgā identitātes pazīme." at bounding box center [164, 145] width 109 height 10
click at [34, 132] on div "Valoda ir noteicoša, tā ir vienīgā identitātes pazīme." at bounding box center [216, 148] width 414 height 32
click at [26, 213] on p "Aplams" at bounding box center [216, 219] width 390 height 12
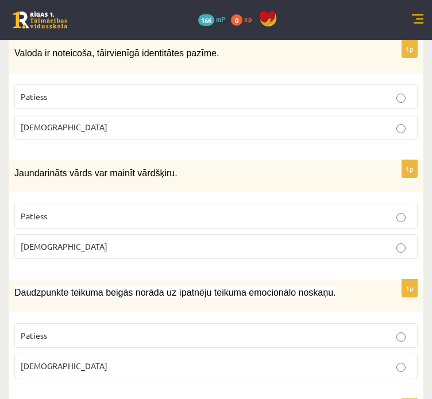
scroll to position [3290, 0]
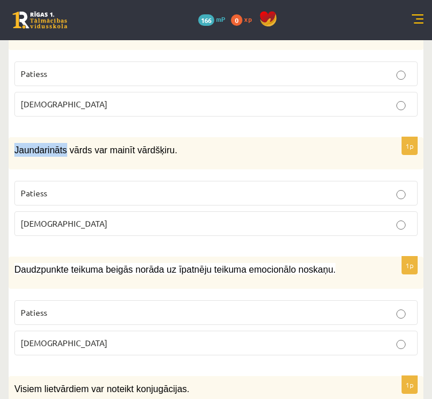
drag, startPoint x: 8, startPoint y: 91, endPoint x: 61, endPoint y: 91, distance: 53.4
click at [61, 137] on div "Jaundarināts vārds var mainīt vārdšķiru." at bounding box center [216, 153] width 414 height 32
copy span "Jaundarināts"
click at [100, 181] on label "Patiess" at bounding box center [215, 193] width 403 height 25
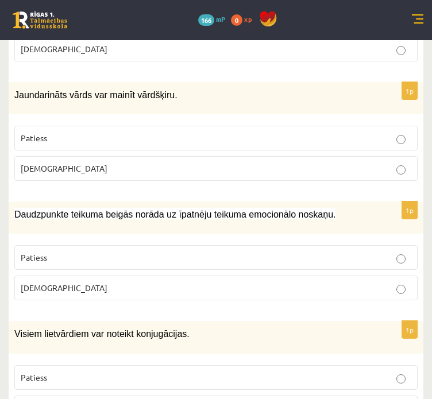
scroll to position [3348, 0]
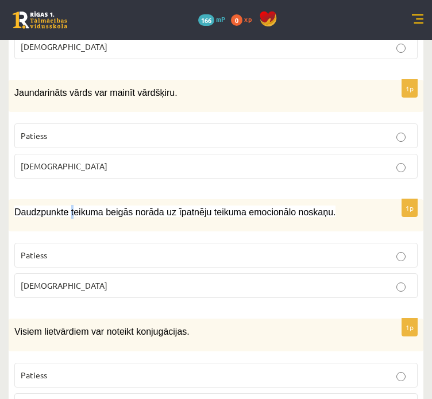
click at [68, 207] on span "Daudzpunkte teikuma beigās norāda uz īpatnēju teikuma emocionālo noskaņu." at bounding box center [174, 212] width 321 height 10
click at [56, 243] on div "1p Daudzpunkte teikuma beigās norāda uz īpatnēju teikuma emocionālo noskaņu. Pa…" at bounding box center [216, 253] width 414 height 108
click at [116, 243] on label "Patiess" at bounding box center [215, 255] width 403 height 25
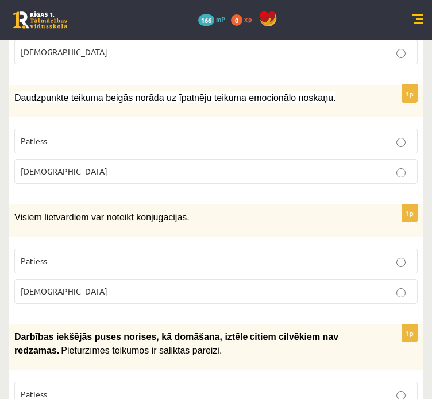
scroll to position [3463, 0]
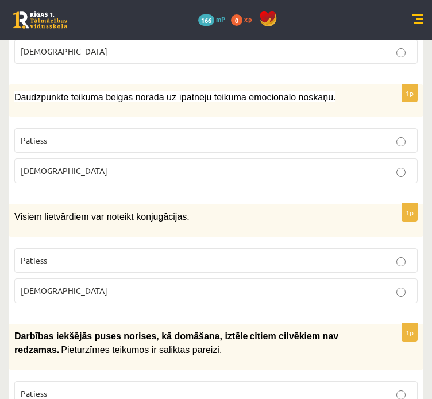
click at [30, 255] on span "Patiess" at bounding box center [34, 260] width 26 height 10
click at [88, 278] on label "Aplams" at bounding box center [215, 290] width 403 height 25
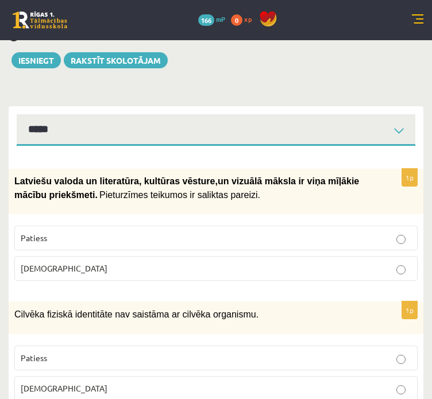
scroll to position [0, 0]
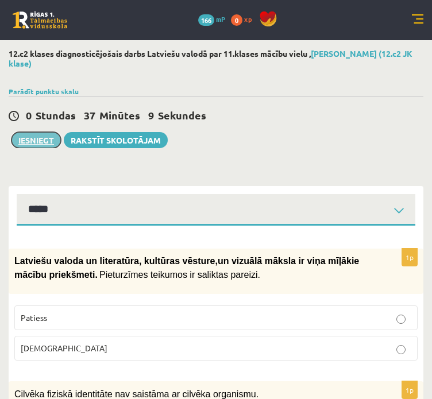
click at [37, 135] on button "Iesniegt" at bounding box center [35, 140] width 49 height 16
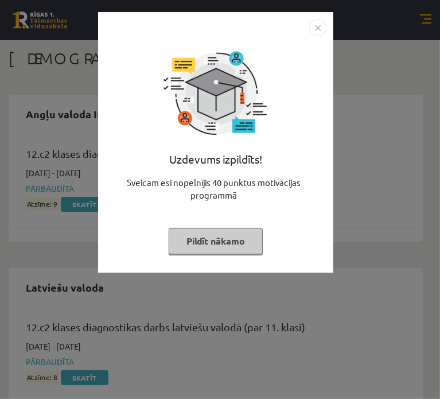
click at [239, 238] on button "Pildīt nākamo" at bounding box center [216, 241] width 94 height 26
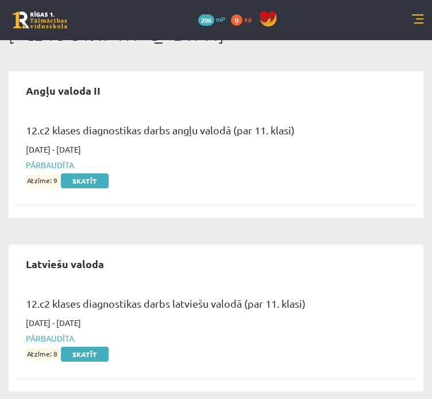
scroll to position [24, 0]
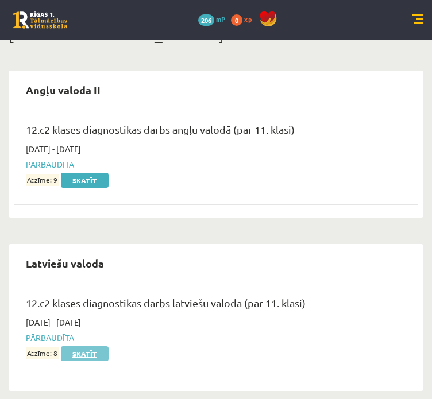
click at [87, 353] on link "Skatīt" at bounding box center [85, 353] width 48 height 15
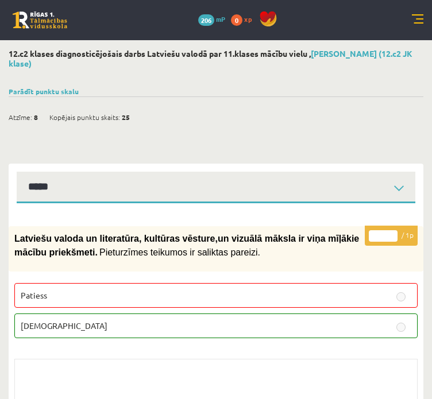
select select "**********"
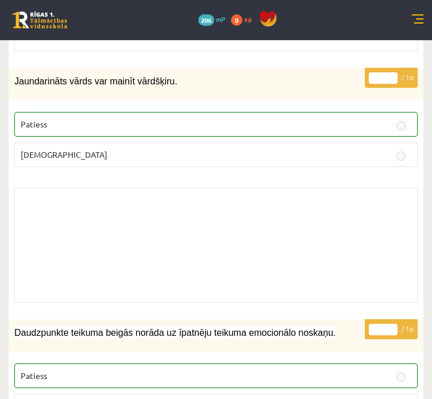
scroll to position [6483, 0]
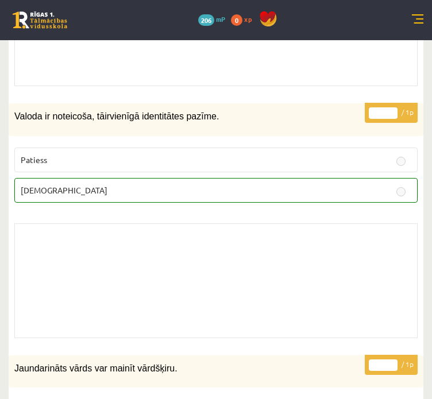
click at [415, 22] on link at bounding box center [417, 19] width 11 height 11
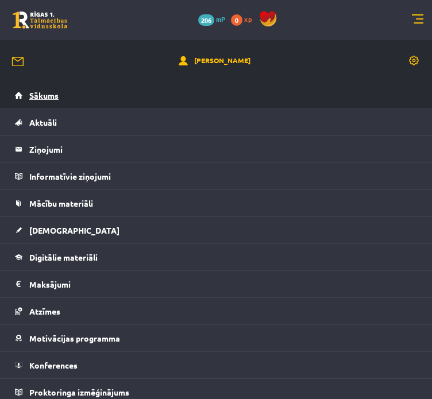
click at [49, 100] on link "Sākums" at bounding box center [216, 95] width 402 height 26
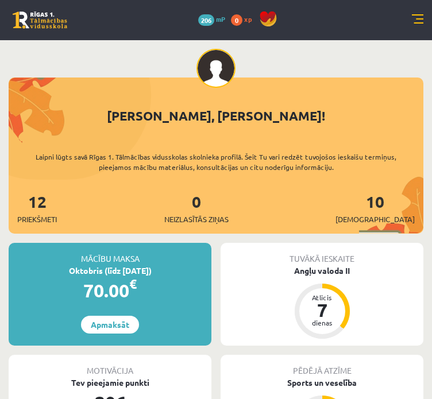
click at [414, 24] on link at bounding box center [417, 19] width 11 height 11
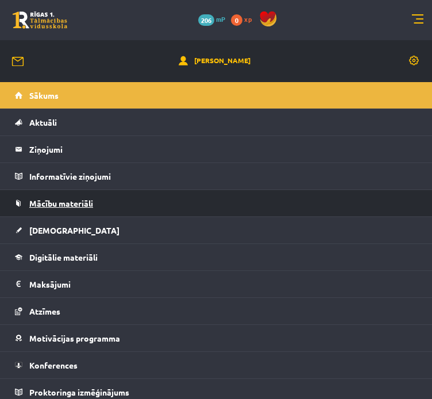
click at [64, 205] on span "Mācību materiāli" at bounding box center [61, 203] width 64 height 10
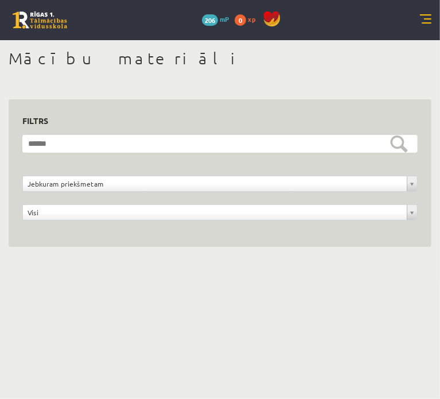
click at [423, 29] on div "0 Dāvanas 206 mP 0 xp" at bounding box center [220, 20] width 440 height 40
click at [426, 25] on link at bounding box center [425, 19] width 11 height 11
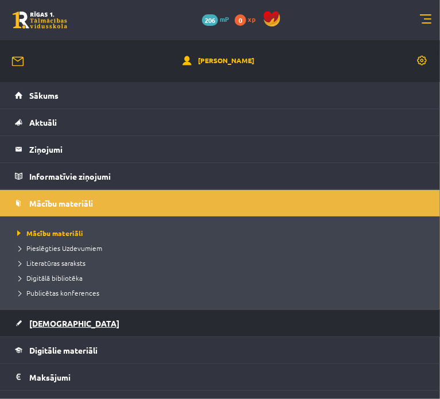
click at [30, 327] on link "[DEMOGRAPHIC_DATA]" at bounding box center [220, 323] width 411 height 26
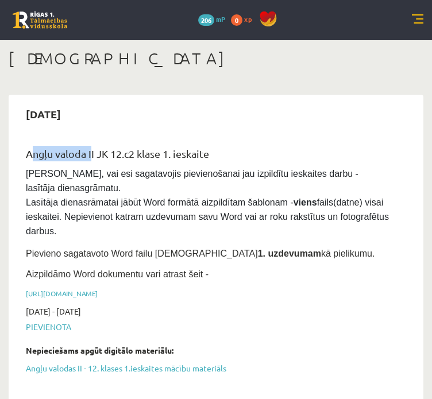
drag, startPoint x: 14, startPoint y: 153, endPoint x: 88, endPoint y: 153, distance: 74.6
click at [89, 153] on div "[DATE] Angļu valoda II JK 12.c2 [PERSON_NAME] 1. [DEMOGRAPHIC_DATA] [PERSON_NAM…" at bounding box center [216, 330] width 414 height 471
click at [173, 192] on span "[PERSON_NAME], vai esi sagatavojis pievienošanai jau izpildītu ieskaites darbu …" at bounding box center [208, 202] width 365 height 67
drag, startPoint x: 204, startPoint y: 337, endPoint x: 262, endPoint y: 29, distance: 313.0
click at [204, 362] on link "Angļu valodas II - 12. klases 1.ieskaites mācību materiāls" at bounding box center [207, 368] width 363 height 12
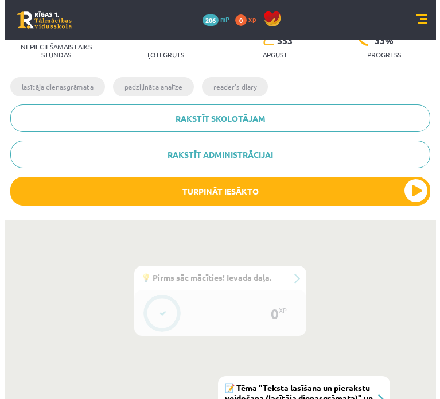
scroll to position [270, 0]
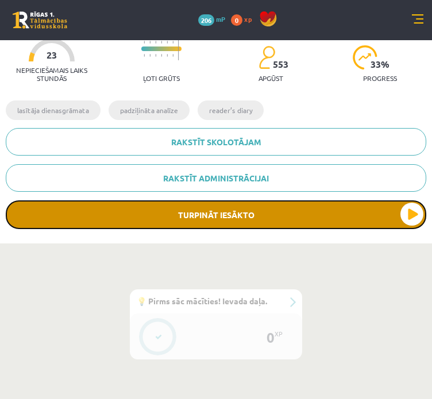
click at [320, 219] on button "Turpināt iesākto" at bounding box center [216, 214] width 420 height 29
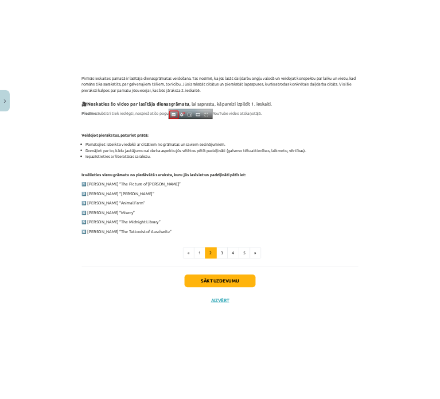
scroll to position [320, 0]
